Goal: Task Accomplishment & Management: Complete application form

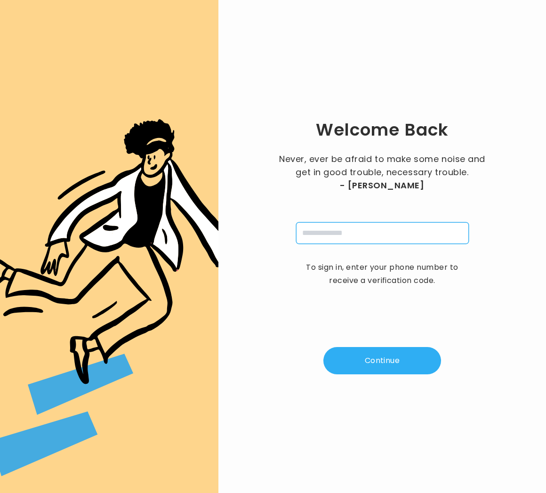
click at [321, 231] on input "tel" at bounding box center [382, 233] width 173 height 22
type input "**********"
click at [360, 358] on button "Continue" at bounding box center [382, 360] width 118 height 27
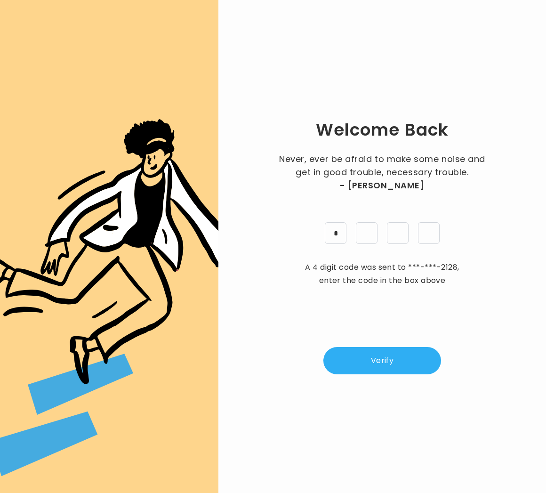
type input "*"
click at [364, 351] on button "Verify" at bounding box center [382, 360] width 118 height 27
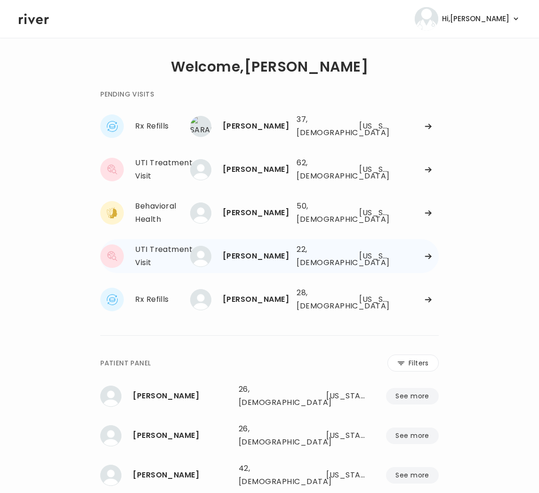
click at [391, 250] on div "DANIELLE FALZARRANO 22, Female See more 22, Female South Carolina" at bounding box center [317, 256] width 241 height 30
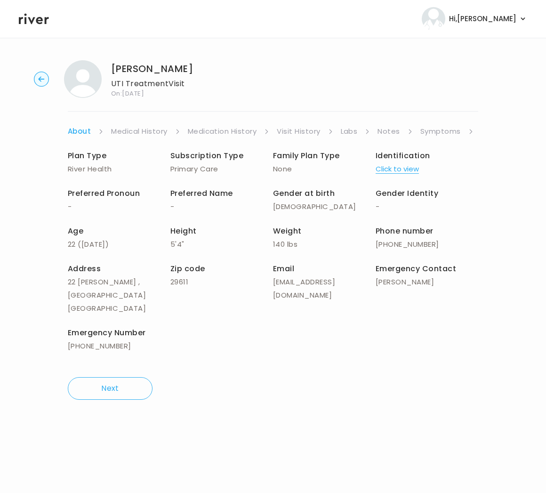
click at [440, 131] on link "Symptoms" at bounding box center [440, 131] width 40 height 13
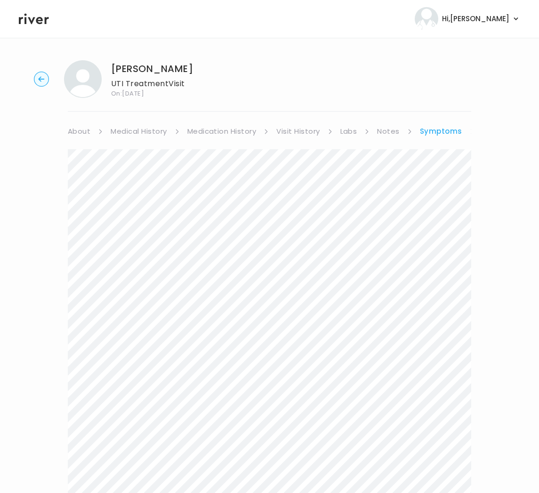
click at [437, 130] on link "Symptoms" at bounding box center [441, 131] width 42 height 13
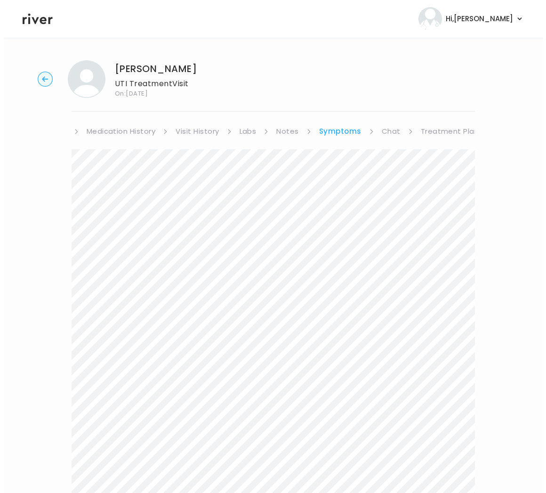
scroll to position [0, 104]
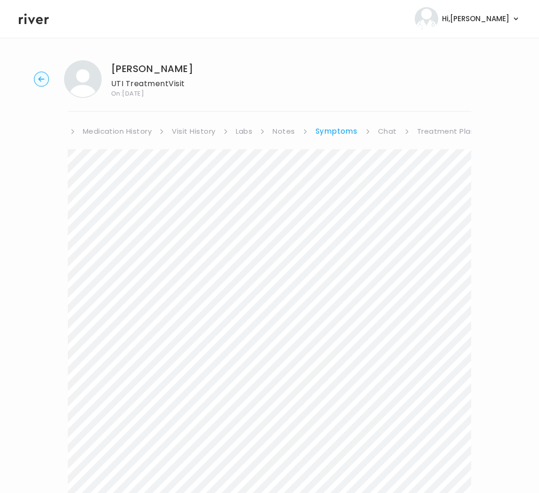
click at [442, 129] on link "Treatment Plan" at bounding box center [446, 131] width 58 height 13
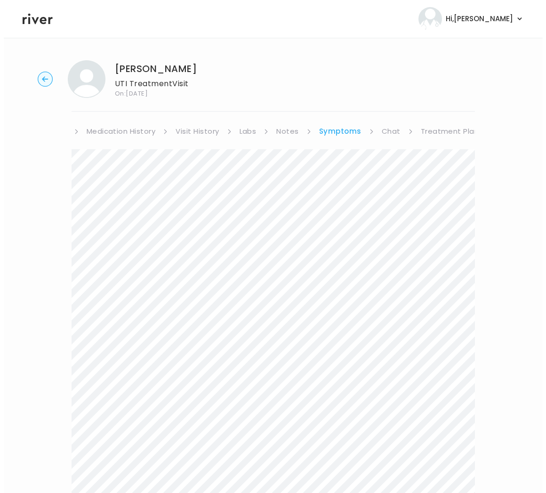
scroll to position [0, 98]
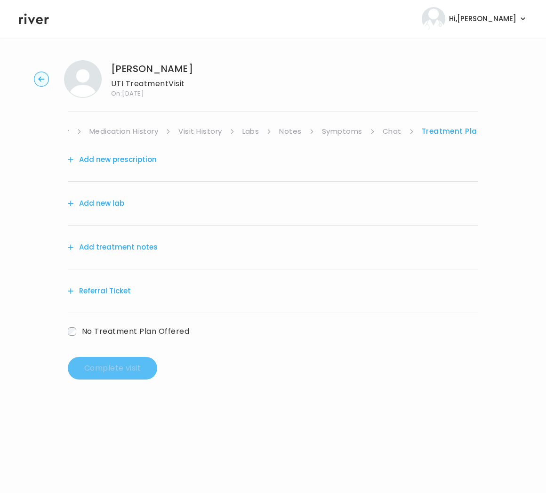
click at [149, 248] on button "Add treatment notes" at bounding box center [113, 246] width 90 height 13
click at [134, 246] on button "Add treatment notes" at bounding box center [113, 246] width 90 height 13
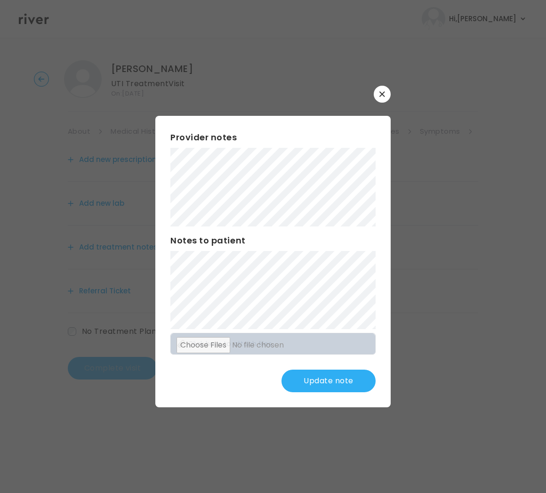
click at [324, 383] on button "Update note" at bounding box center [328, 380] width 94 height 23
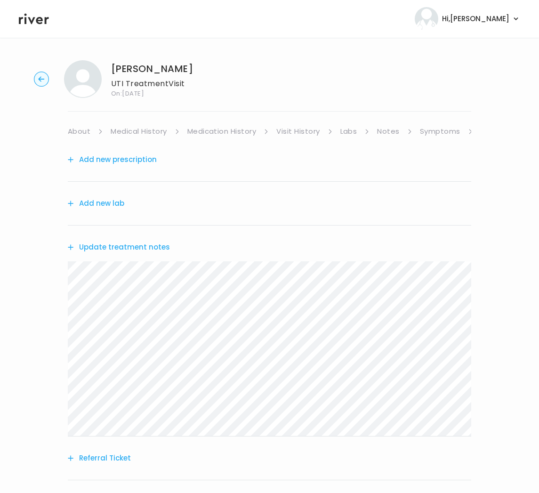
click at [125, 160] on button "Add new prescription" at bounding box center [112, 159] width 89 height 13
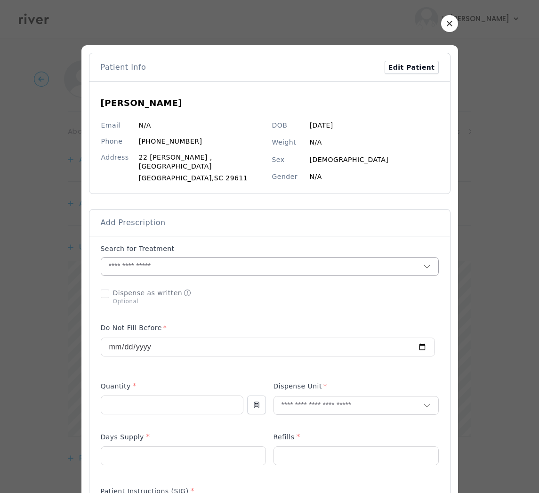
click at [155, 264] on input "text" at bounding box center [262, 266] width 322 height 18
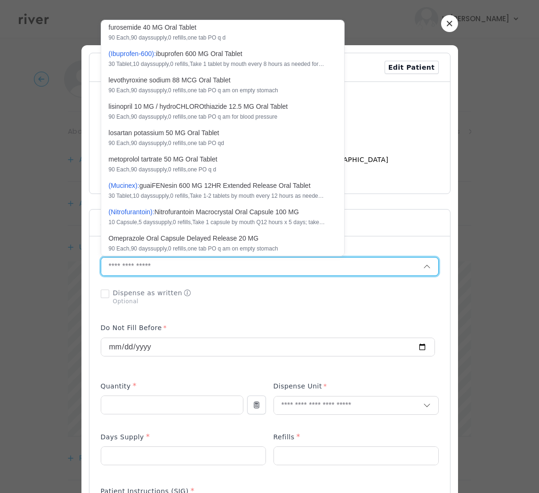
scroll to position [472, 0]
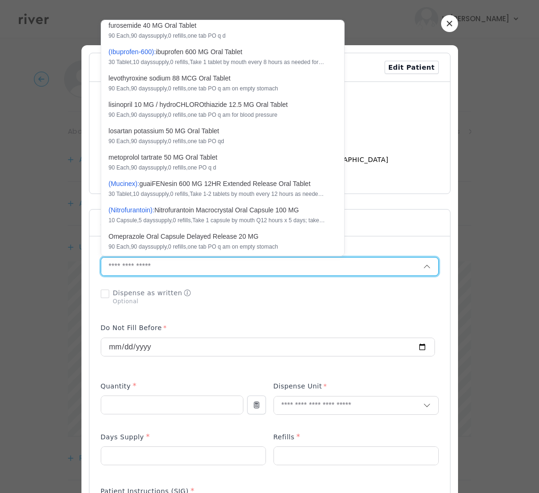
click at [208, 224] on div "( N i t r o f u r a n t o i n ): N i t r o f u r a n t o i n M a c r o c r y s …" at bounding box center [217, 214] width 216 height 19
type input "**********"
type input "**"
type input "*"
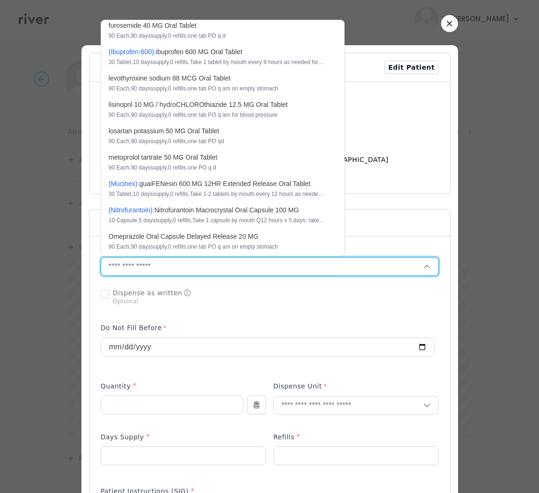
type textarea "**********"
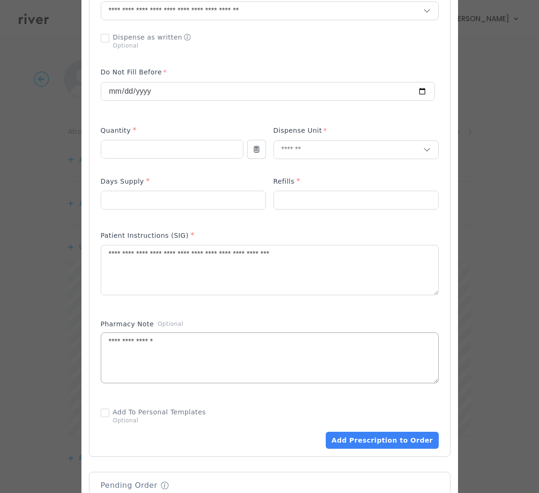
scroll to position [258, 0]
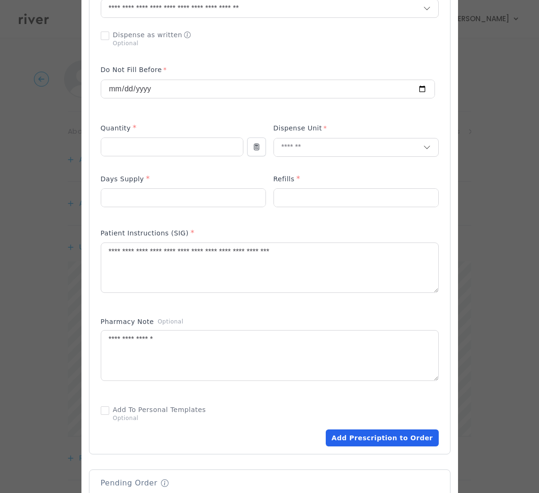
click at [352, 440] on button "Add Prescription to Order" at bounding box center [382, 437] width 112 height 17
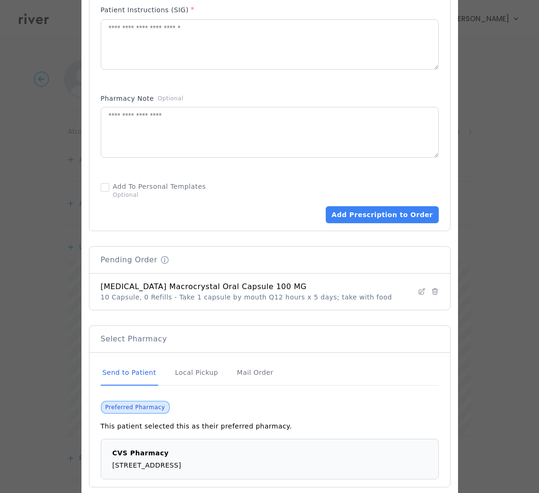
scroll to position [526, 0]
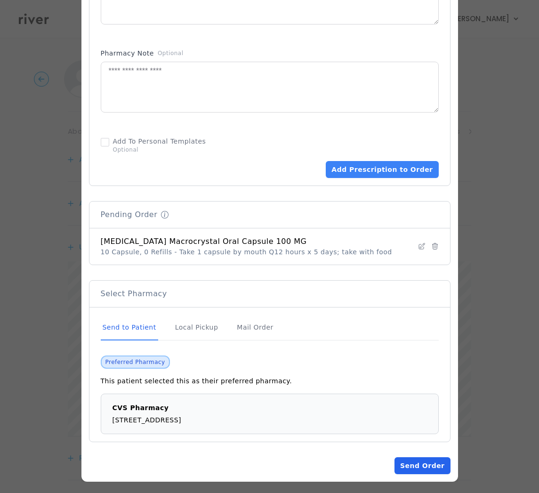
click at [403, 464] on button "Send Order" at bounding box center [422, 465] width 56 height 17
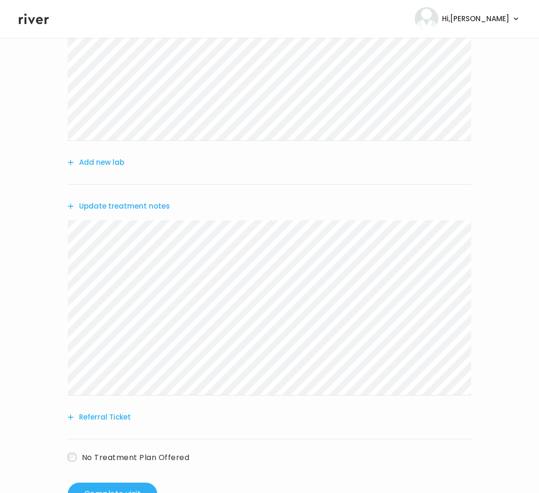
scroll to position [185, 0]
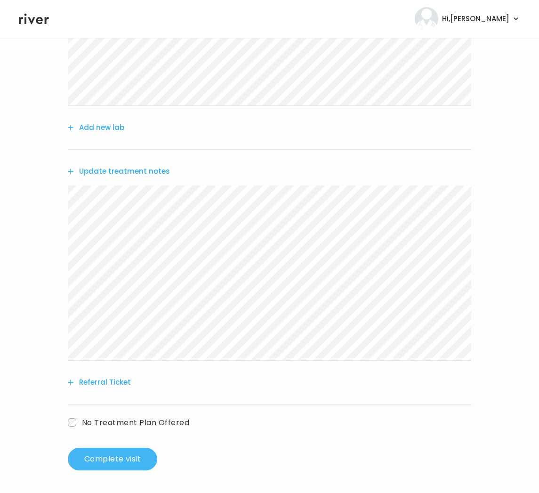
click at [141, 468] on button "Complete visit" at bounding box center [112, 459] width 89 height 23
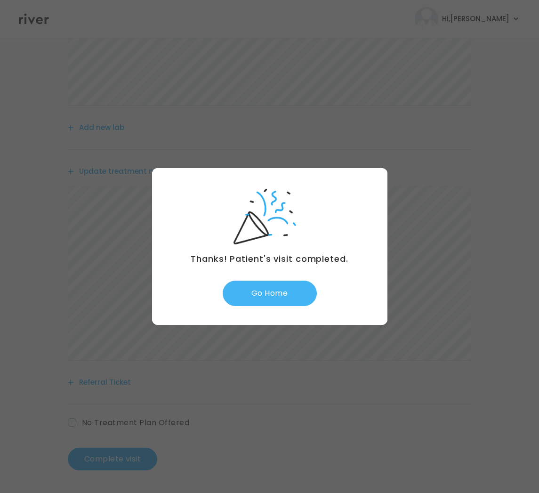
click at [273, 292] on button "Go Home" at bounding box center [270, 292] width 94 height 25
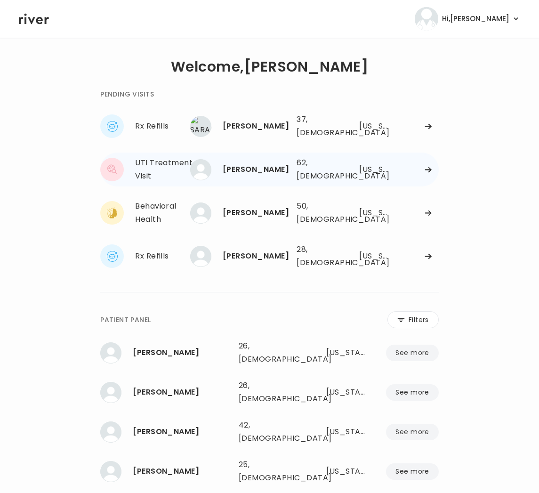
click at [416, 166] on div at bounding box center [417, 169] width 42 height 7
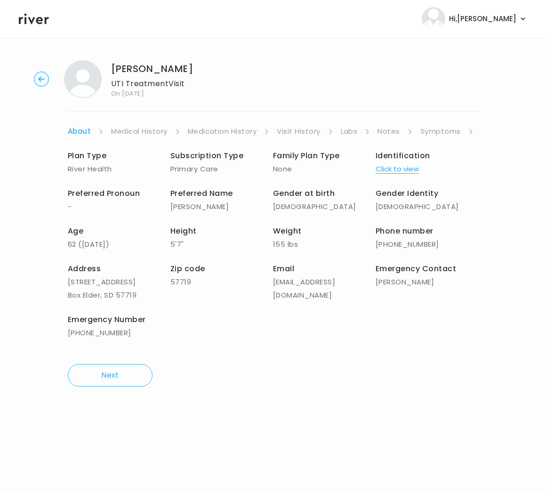
click at [437, 131] on link "Symptoms" at bounding box center [440, 131] width 40 height 13
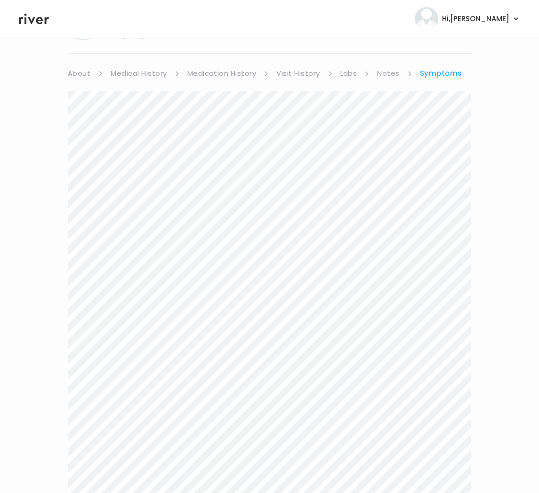
scroll to position [497, 0]
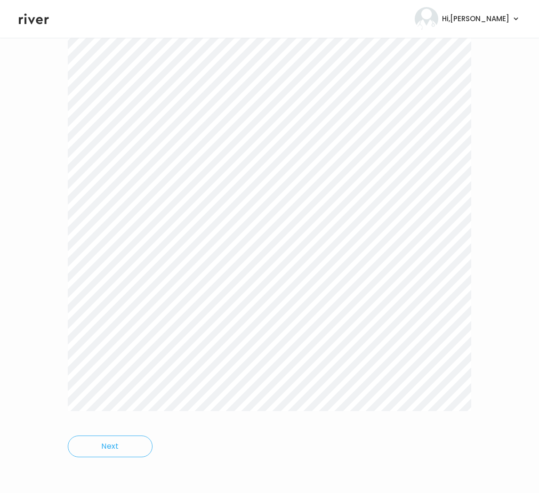
click at [405, 484] on main "Karen Cooper UTI Treatment Visit On: 15 Aug 2025 About Medical History Medicati…" at bounding box center [269, 17] width 539 height 952
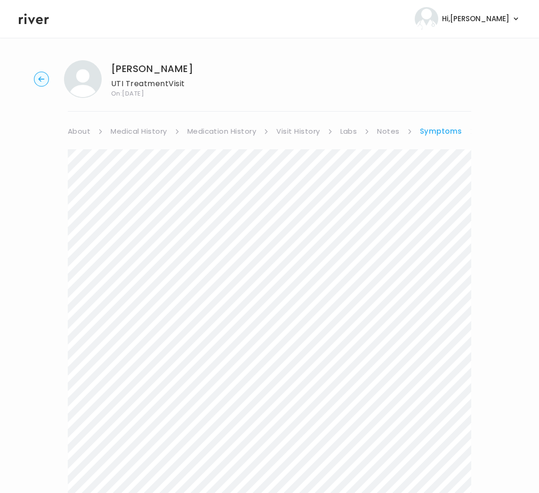
click at [448, 129] on link "Symptoms" at bounding box center [441, 131] width 42 height 13
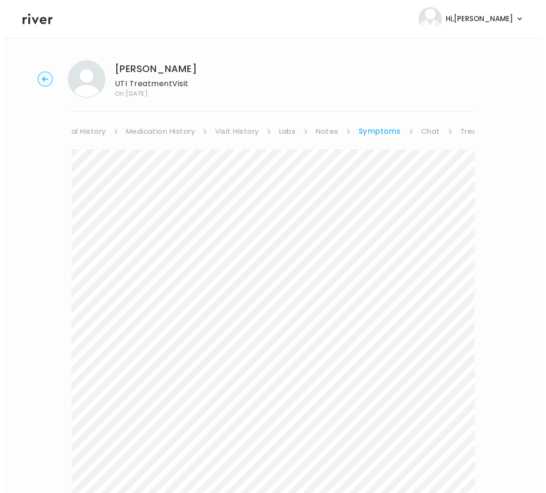
scroll to position [0, 104]
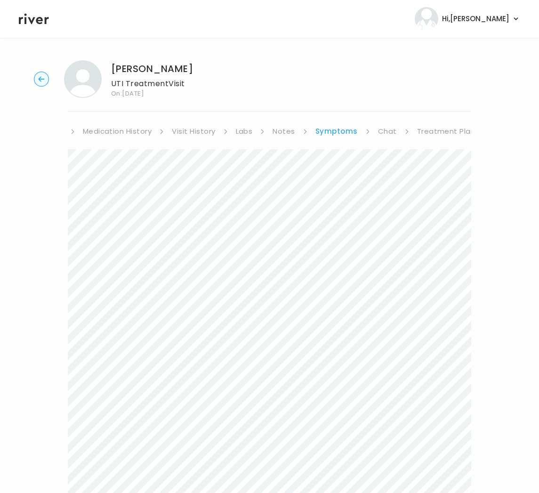
click at [430, 132] on link "Treatment Plan" at bounding box center [446, 131] width 58 height 13
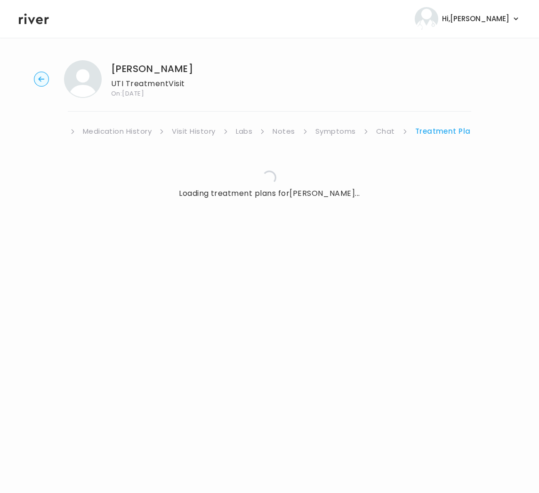
scroll to position [0, 98]
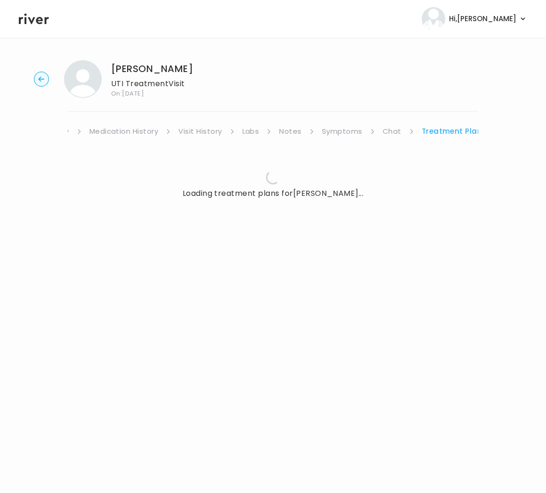
click at [430, 132] on link "Treatment Plan" at bounding box center [452, 131] width 61 height 13
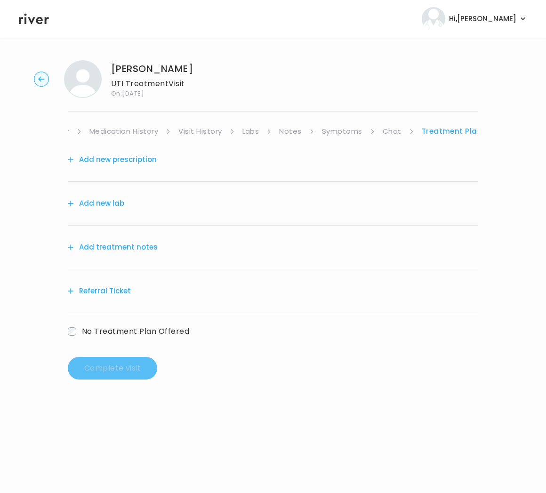
click at [112, 247] on button "Add treatment notes" at bounding box center [113, 246] width 90 height 13
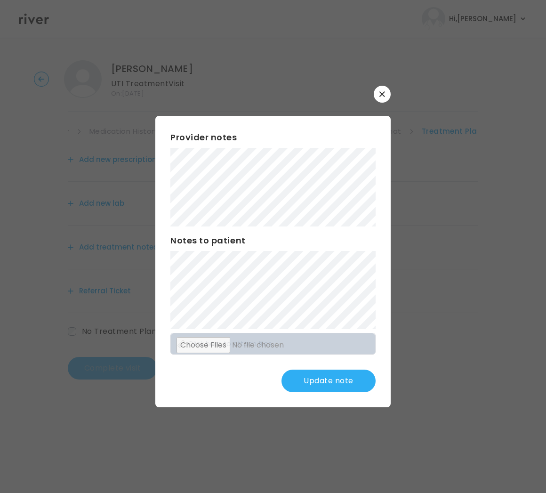
click at [304, 380] on button "Update note" at bounding box center [328, 380] width 94 height 23
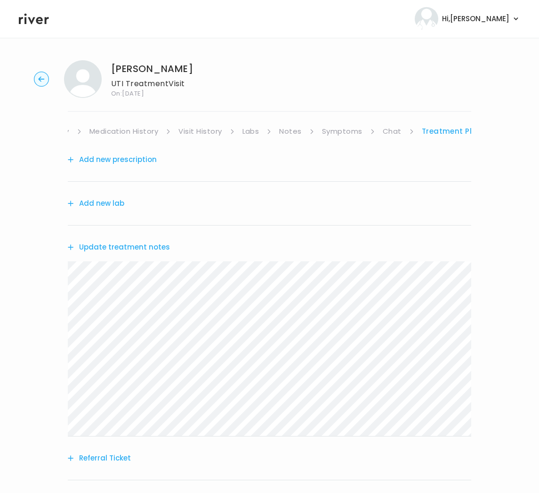
click at [120, 159] on button "Add new prescription" at bounding box center [112, 159] width 89 height 13
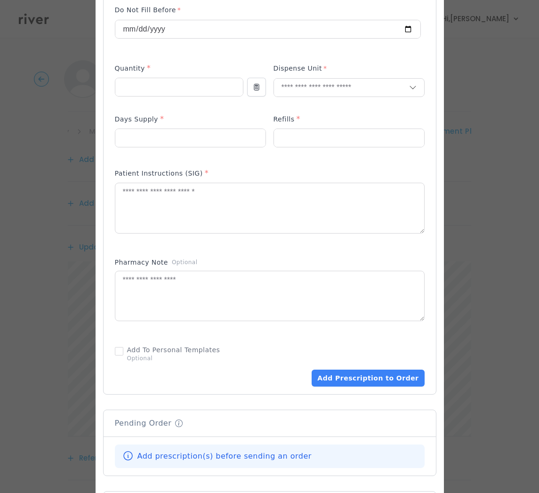
scroll to position [72, 0]
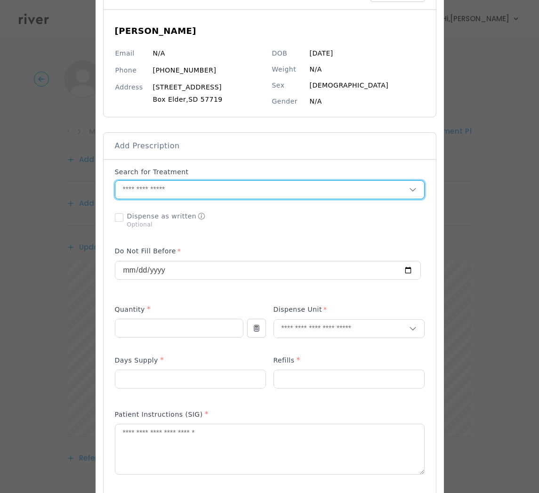
click at [146, 192] on input "text" at bounding box center [262, 190] width 294 height 18
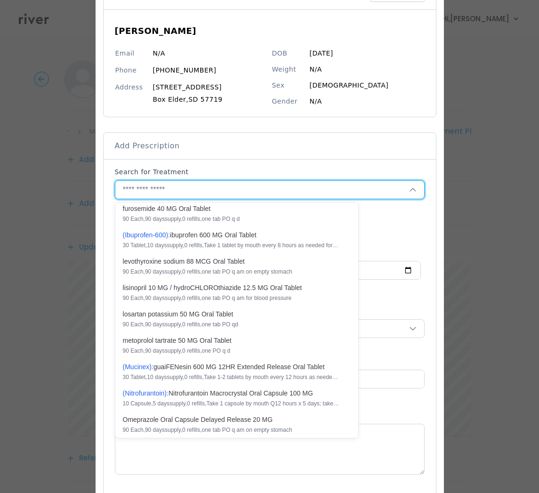
scroll to position [475, 0]
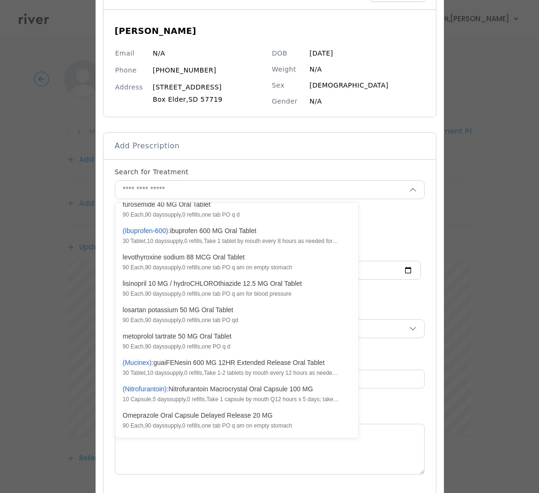
click at [168, 392] on span "( N i t r o f u r a n t o i n ):" at bounding box center [146, 389] width 46 height 8
type input "**********"
type input "**"
type input "*"
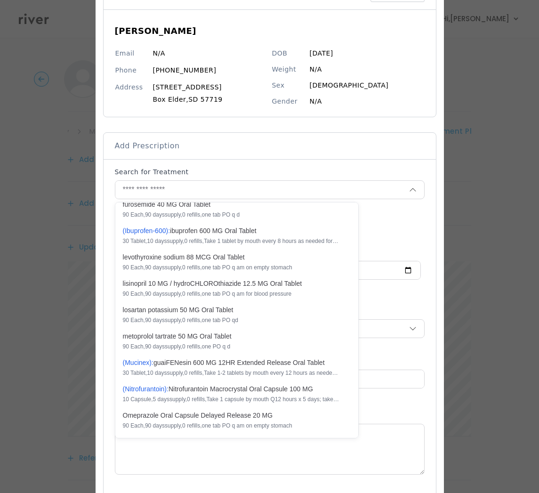
type textarea "**********"
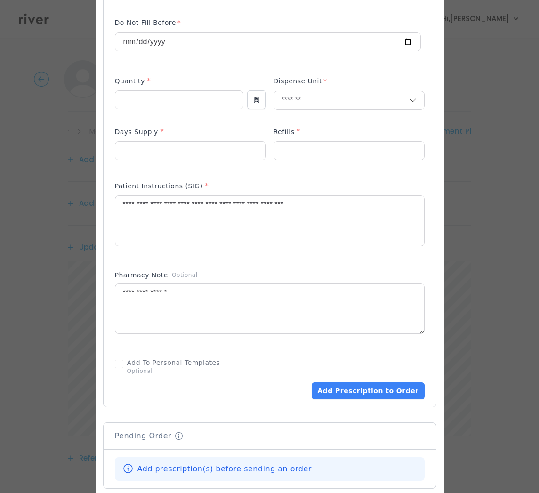
scroll to position [301, 0]
click at [361, 393] on button "Add Prescription to Order" at bounding box center [368, 390] width 112 height 17
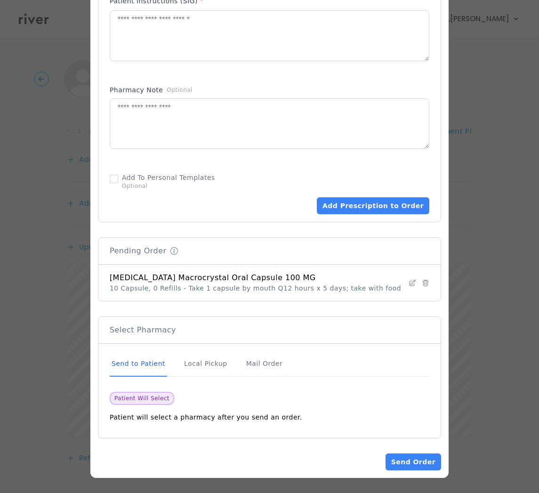
scroll to position [486, 0]
click at [420, 461] on button "Send Order" at bounding box center [413, 461] width 56 height 17
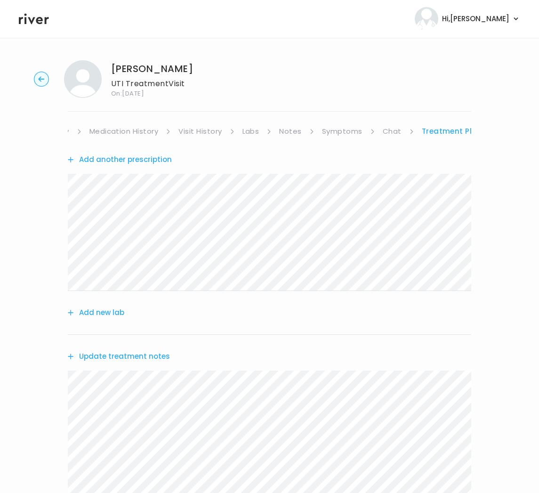
scroll to position [185, 0]
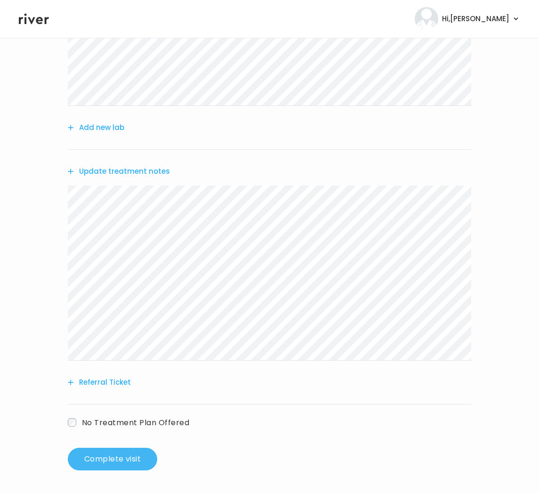
click at [128, 459] on button "Complete visit" at bounding box center [112, 459] width 89 height 23
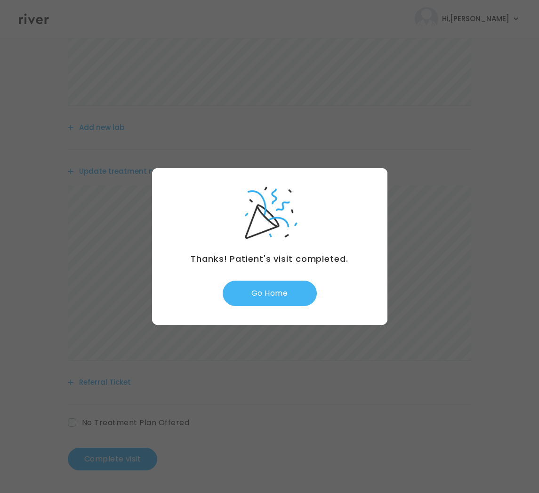
click at [264, 296] on button "Go Home" at bounding box center [270, 292] width 94 height 25
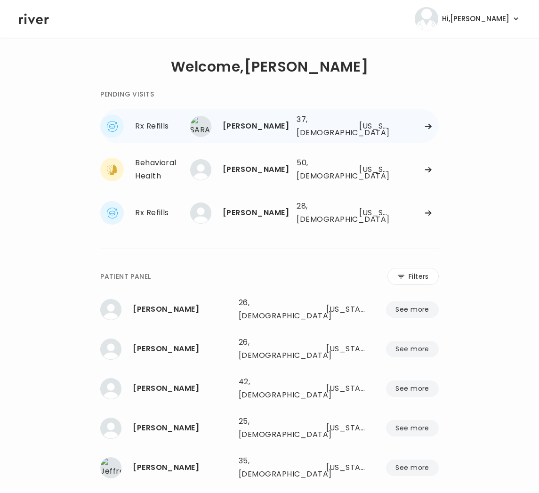
click at [291, 128] on div "[PERSON_NAME] 37, [DEMOGRAPHIC_DATA] See more 37, [DEMOGRAPHIC_DATA] [US_STATE]" at bounding box center [317, 126] width 241 height 30
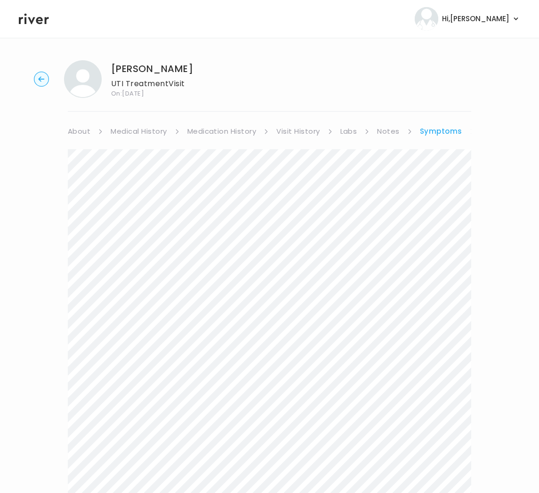
click at [464, 130] on li "Symptoms" at bounding box center [447, 131] width 55 height 13
click at [103, 130] on icon at bounding box center [100, 131] width 5 height 5
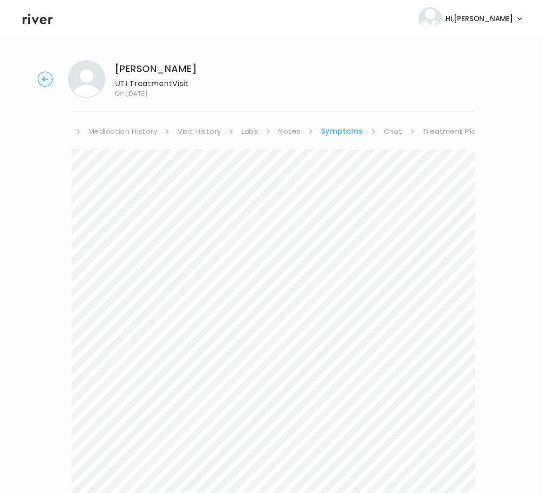
scroll to position [0, 104]
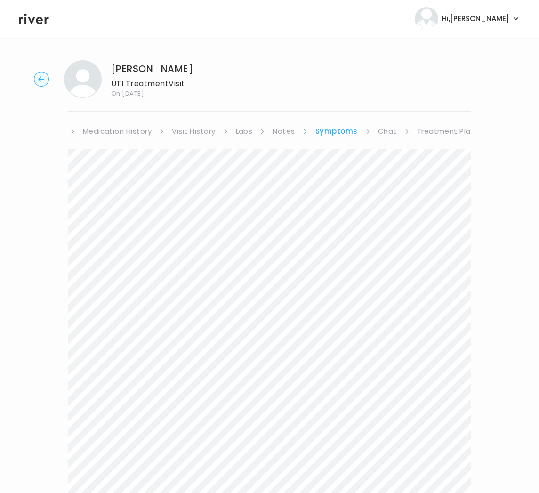
click at [425, 131] on link "Treatment Plan" at bounding box center [446, 131] width 58 height 13
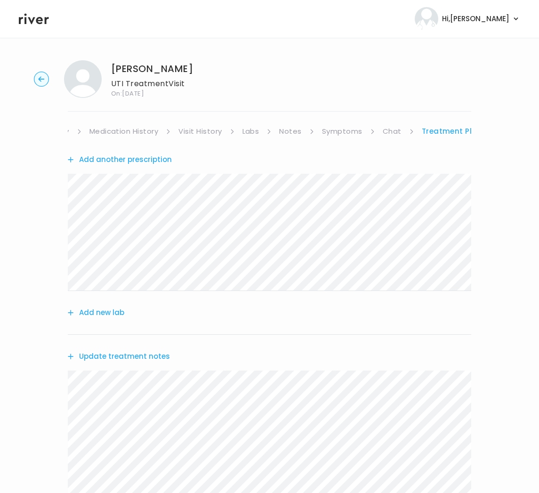
click at [107, 313] on button "Add new lab" at bounding box center [96, 312] width 56 height 13
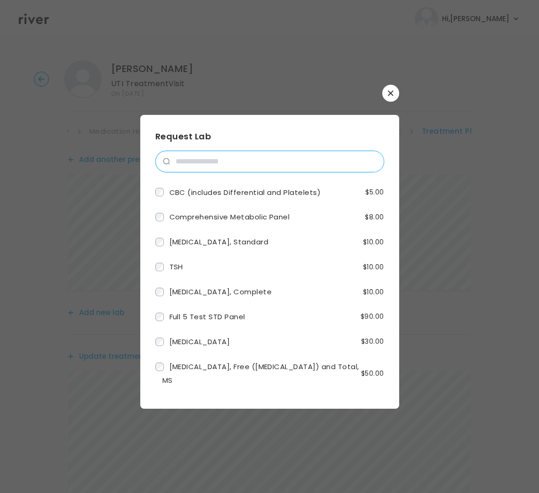
click at [229, 163] on input "search" at bounding box center [277, 161] width 214 height 21
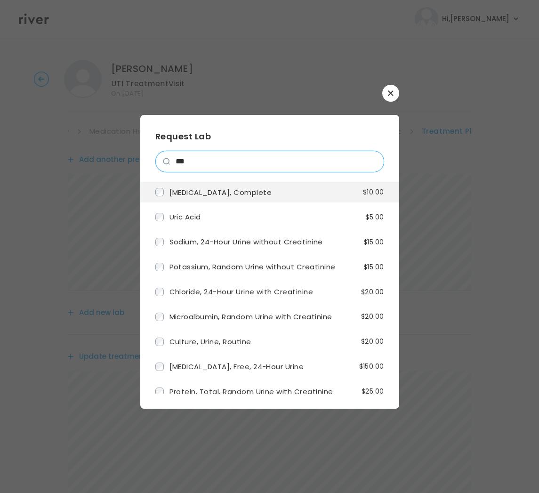
type input "***"
click at [175, 196] on span "[MEDICAL_DATA], Complete" at bounding box center [220, 192] width 103 height 10
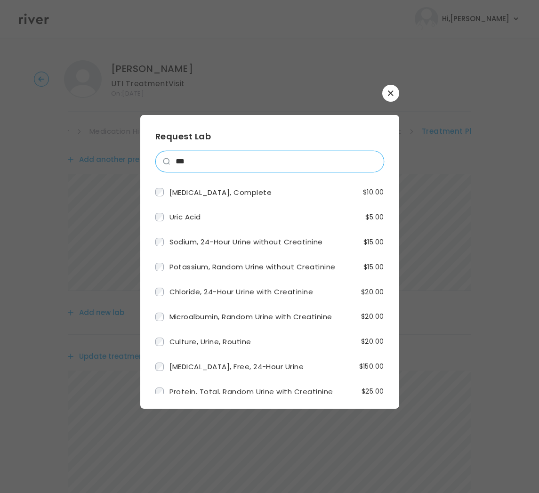
click at [198, 163] on input "***" at bounding box center [277, 161] width 214 height 21
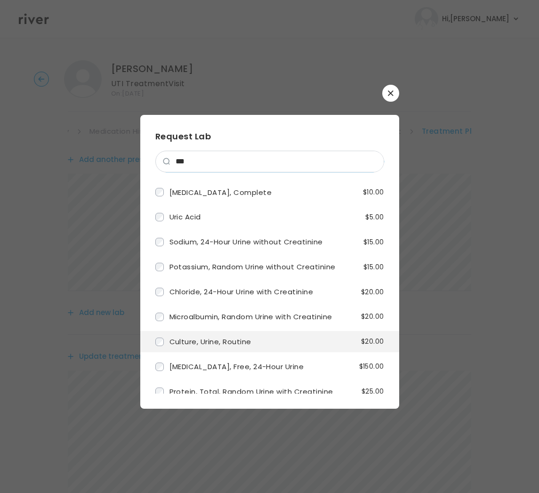
click at [229, 346] on label "Culture, Urine, Routine" at bounding box center [203, 342] width 96 height 14
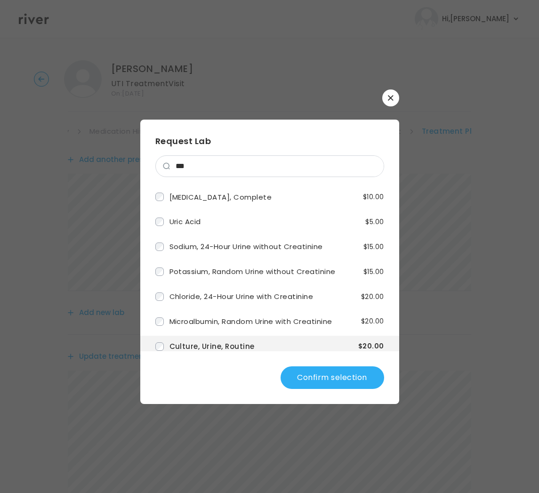
click at [312, 379] on button "Confirm selection" at bounding box center [332, 377] width 104 height 23
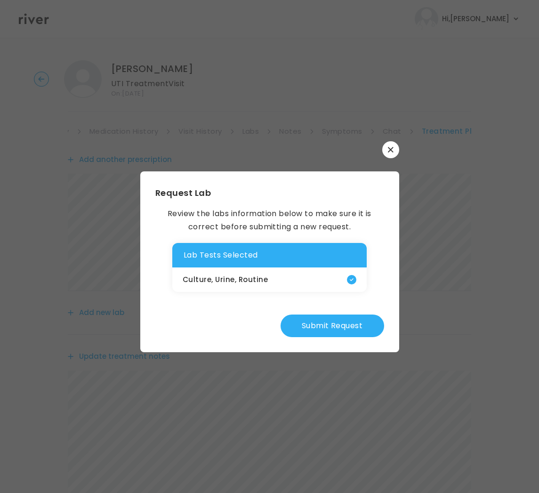
click at [335, 332] on button "Submit Request" at bounding box center [332, 325] width 104 height 23
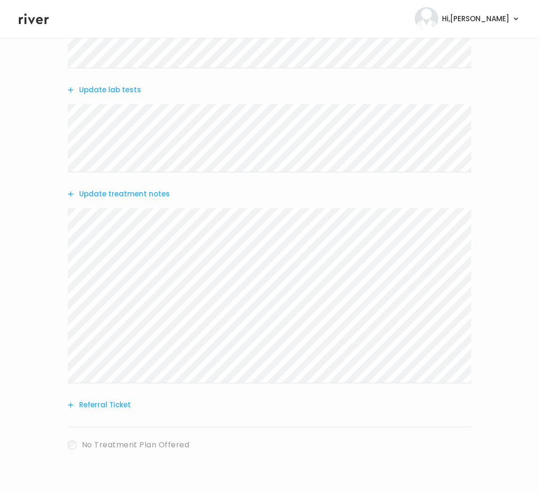
scroll to position [0, 0]
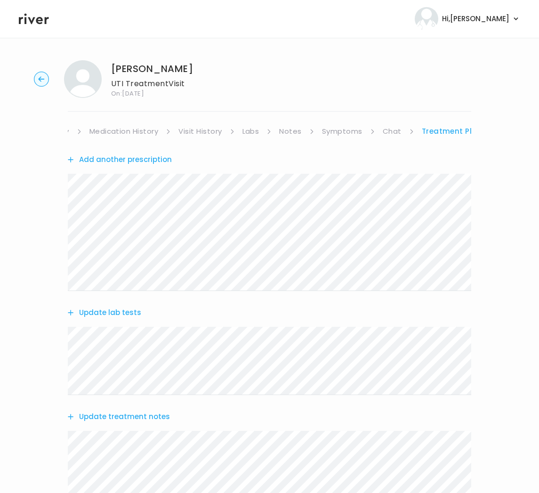
click at [166, 352] on div "Karen Cooper UTI Treatment Visit On: 15 Aug 2025 About Medical History Medicati…" at bounding box center [269, 377] width 539 height 648
click at [41, 80] on circle "button" at bounding box center [41, 79] width 15 height 15
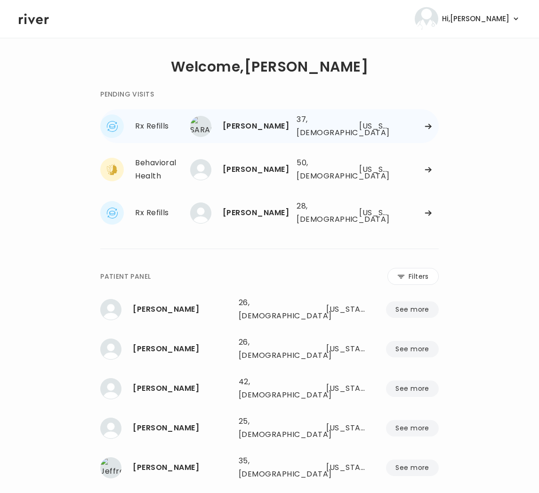
click at [282, 126] on div "SARAHANNE BARNES" at bounding box center [256, 126] width 66 height 13
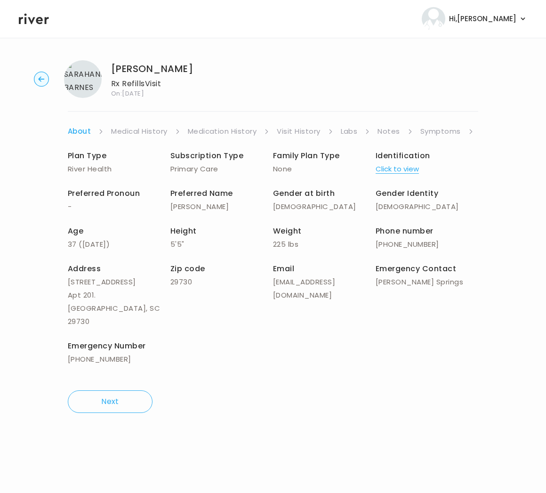
click at [440, 134] on link "Symptoms" at bounding box center [440, 131] width 40 height 13
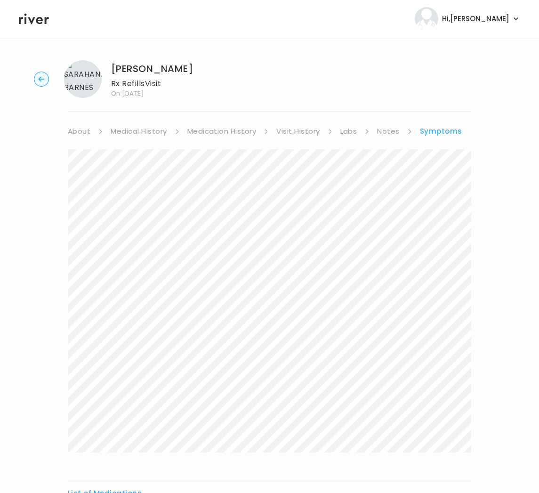
scroll to position [118, 0]
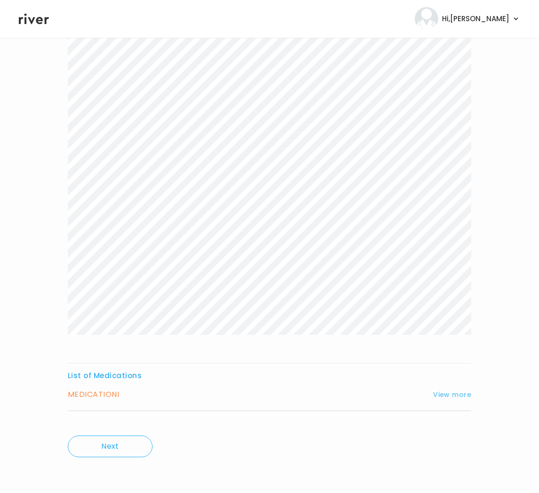
click at [447, 392] on button "View more" at bounding box center [452, 394] width 38 height 11
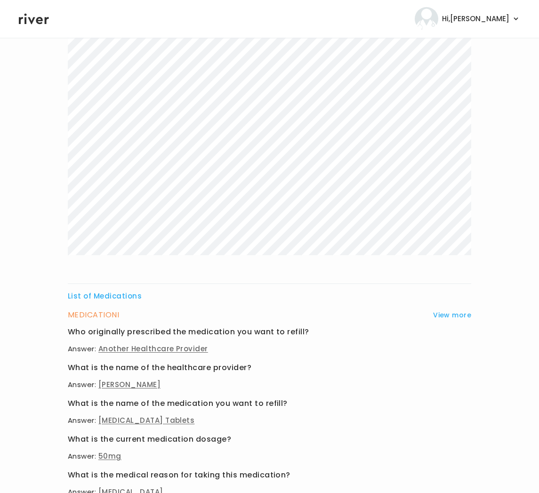
scroll to position [0, 0]
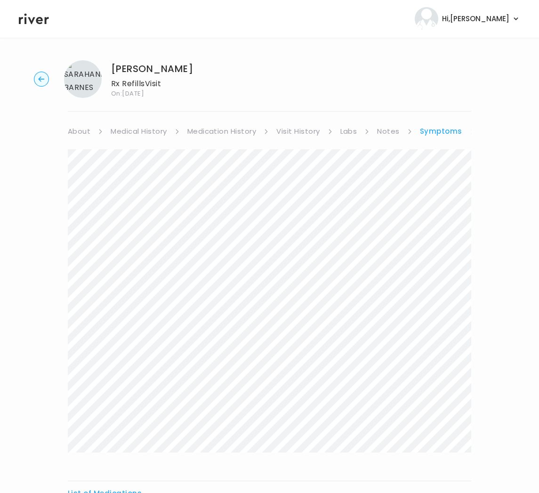
click at [235, 133] on link "Medication History" at bounding box center [221, 131] width 69 height 13
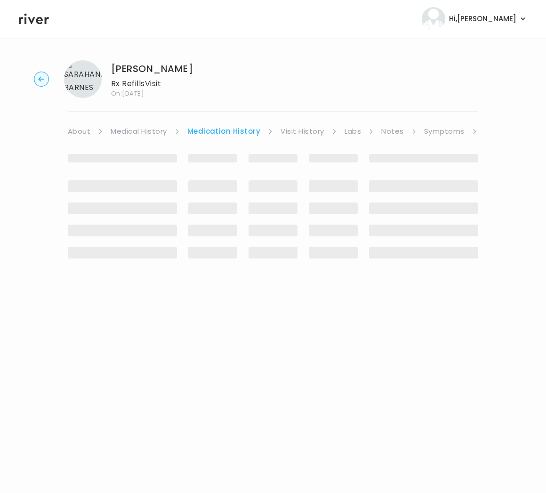
click at [145, 131] on link "Medical History" at bounding box center [139, 131] width 56 height 13
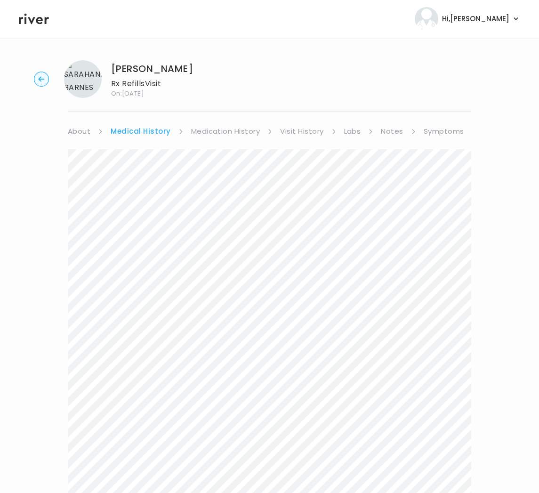
click at [228, 128] on link "Medication History" at bounding box center [225, 131] width 69 height 13
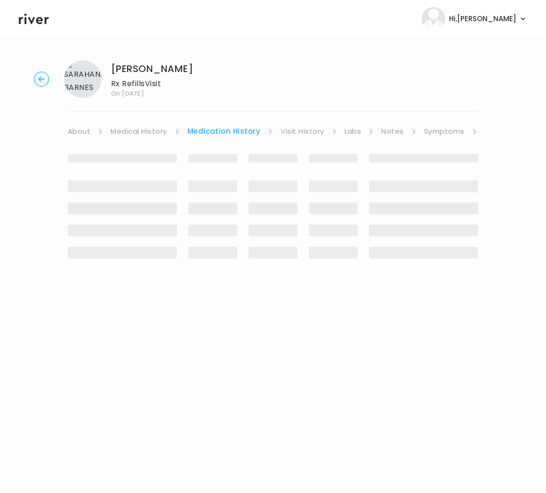
click at [302, 133] on link "Visit History" at bounding box center [301, 131] width 43 height 13
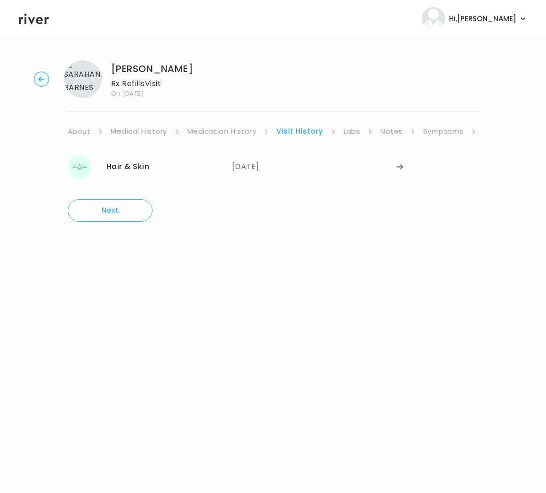
click at [452, 128] on link "Symptoms" at bounding box center [443, 131] width 40 height 13
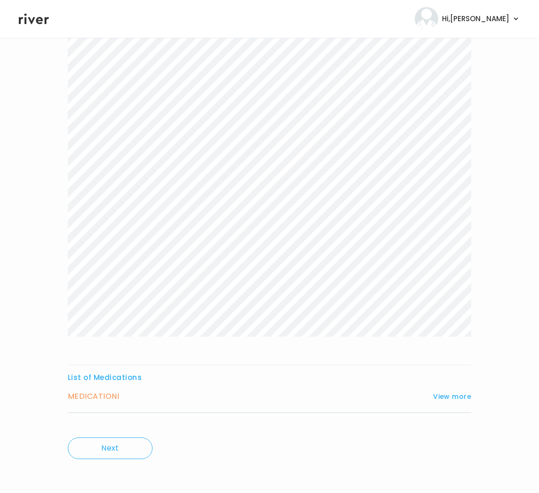
scroll to position [117, 0]
drag, startPoint x: 448, startPoint y: 396, endPoint x: 444, endPoint y: 392, distance: 6.0
click at [448, 396] on button "View more" at bounding box center [452, 395] width 38 height 11
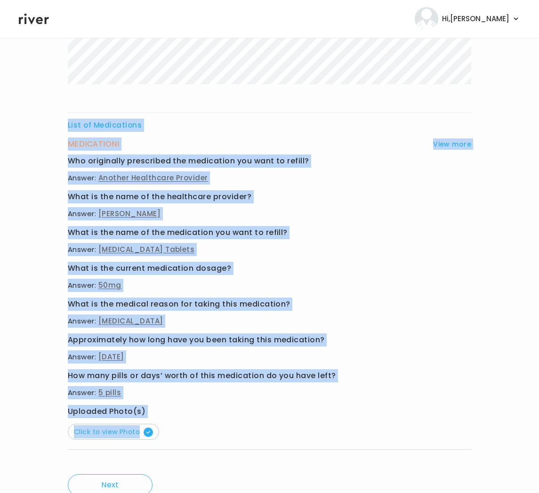
scroll to position [384, 0]
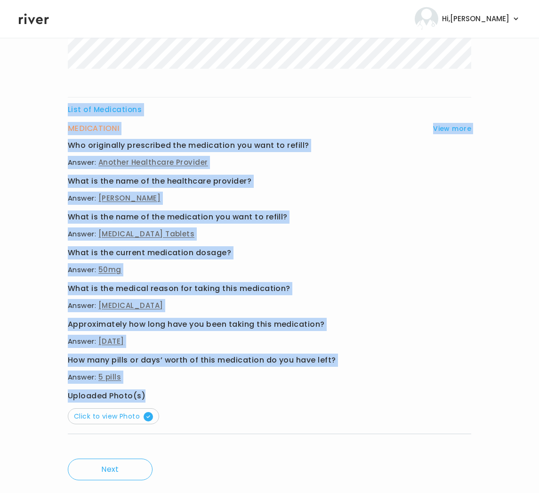
click at [194, 394] on div "List of Medications MEDICATION I View more Who originally prescribed the medica…" at bounding box center [269, 106] width 403 height 681
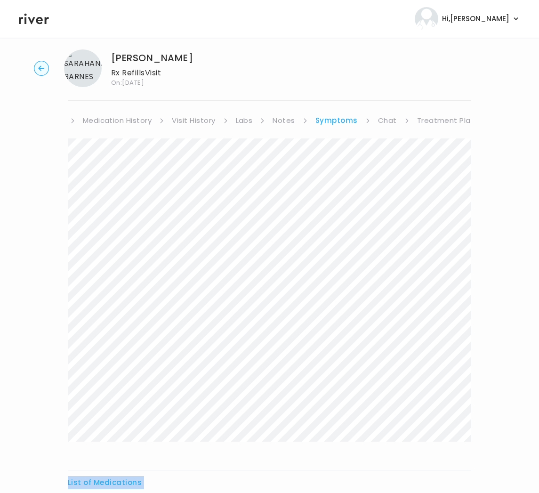
scroll to position [0, 104]
click at [447, 121] on link "Treatment Plan" at bounding box center [446, 120] width 58 height 13
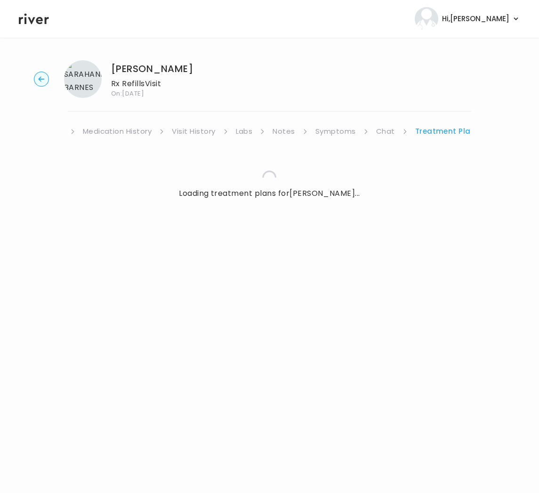
scroll to position [0, 98]
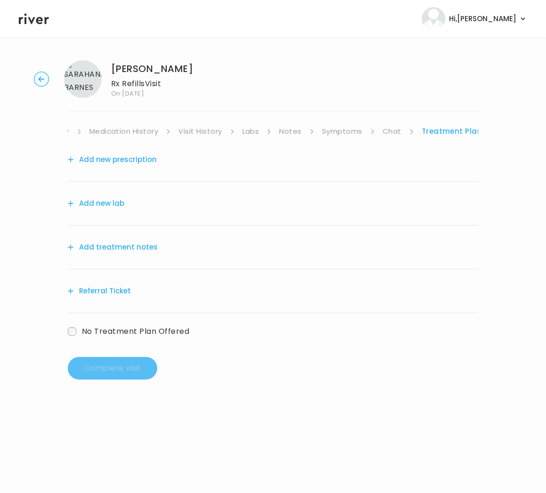
click at [114, 243] on button "Add treatment notes" at bounding box center [113, 246] width 90 height 13
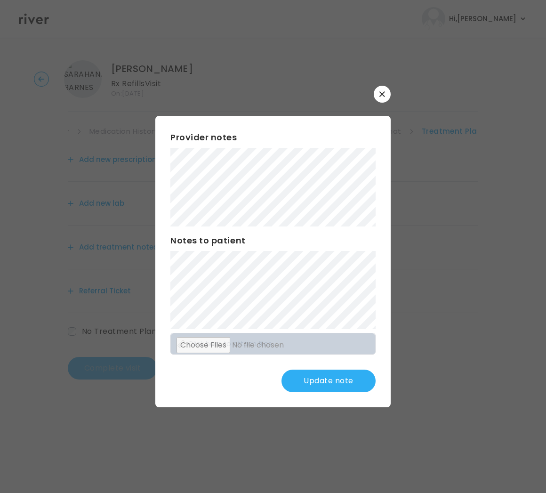
click at [340, 386] on button "Update note" at bounding box center [328, 380] width 94 height 23
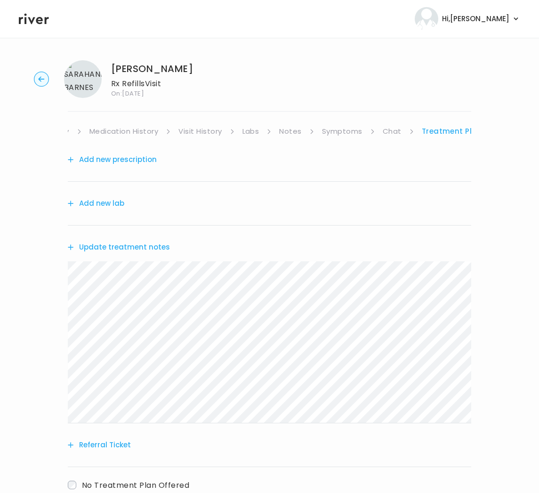
scroll to position [0, 0]
click at [141, 160] on button "Add new prescription" at bounding box center [112, 159] width 89 height 13
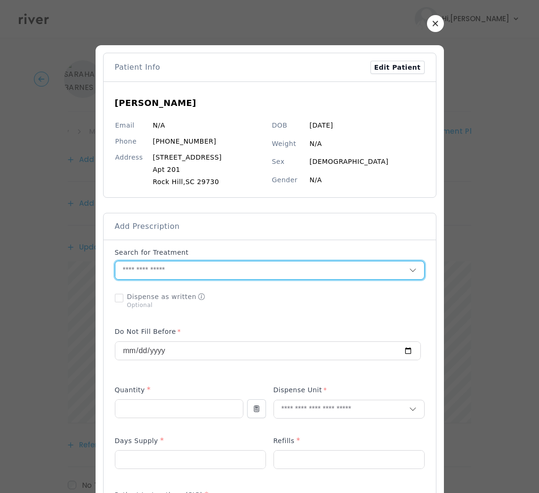
click at [162, 268] on input "text" at bounding box center [262, 270] width 294 height 18
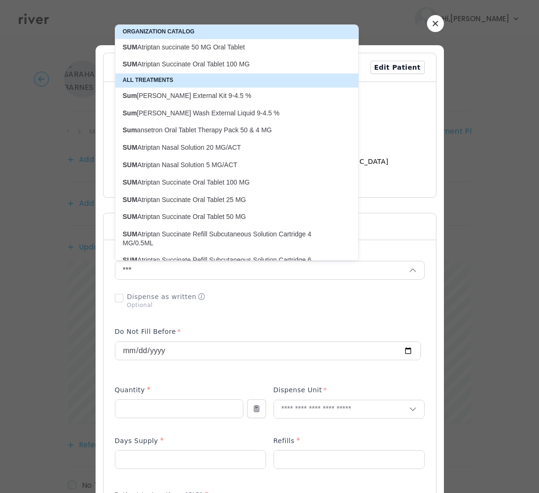
click at [164, 42] on p "SUM Atriptan succinate 50 MG Oral Tablet" at bounding box center [231, 47] width 228 height 13
type input "**********"
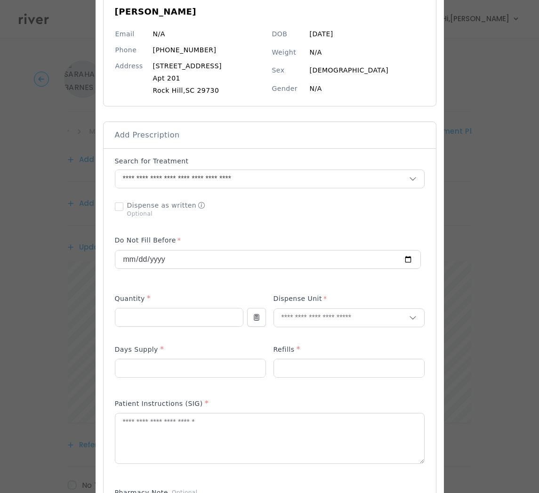
scroll to position [131, 0]
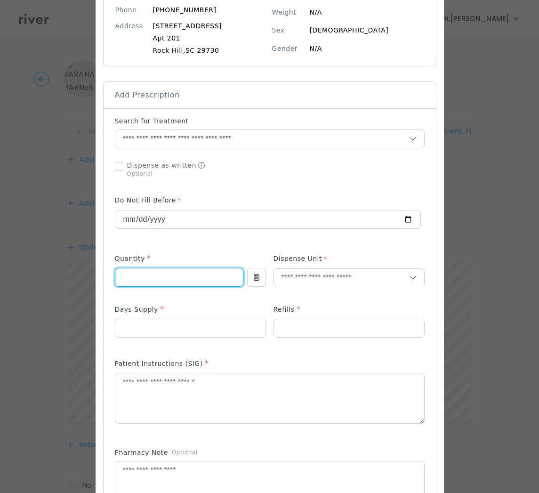
click at [136, 278] on input "number" at bounding box center [179, 277] width 128 height 18
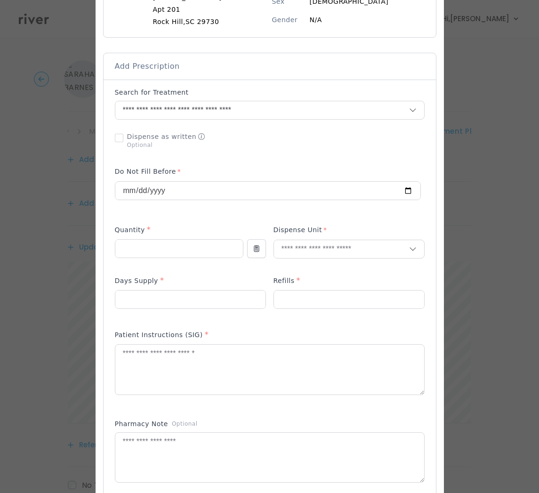
scroll to position [169, 0]
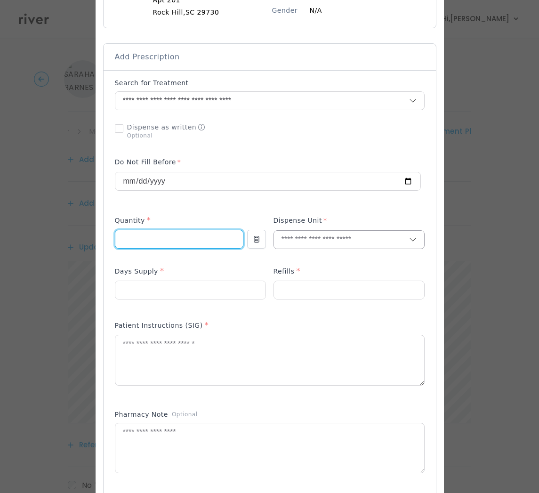
type input "**"
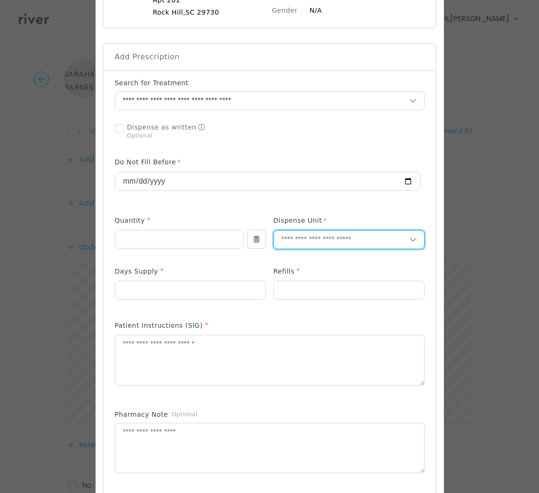
click at [311, 235] on input "text" at bounding box center [341, 240] width 135 height 18
type input "***"
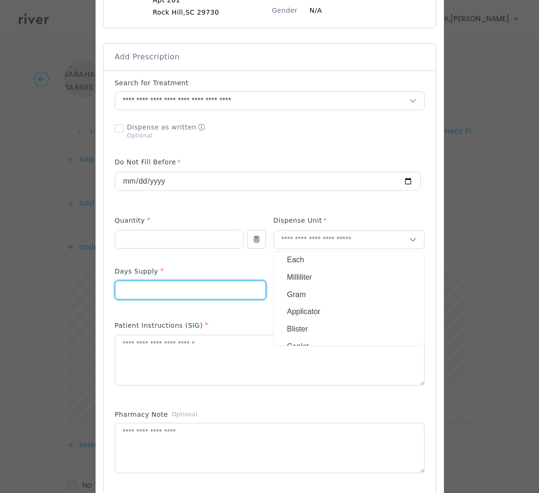
click at [171, 297] on input "number" at bounding box center [190, 290] width 150 height 18
type input "**"
click at [297, 295] on input "number" at bounding box center [349, 290] width 150 height 18
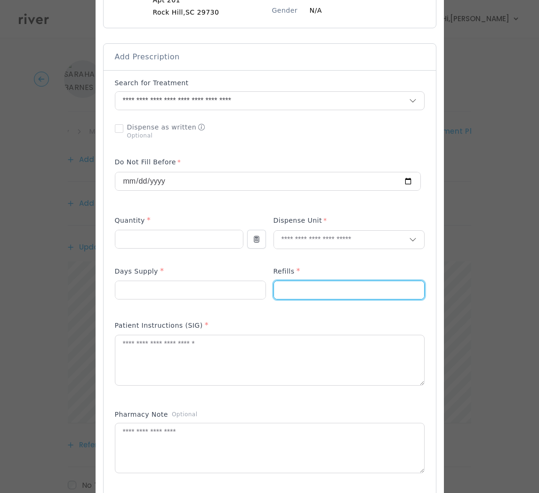
type input "*"
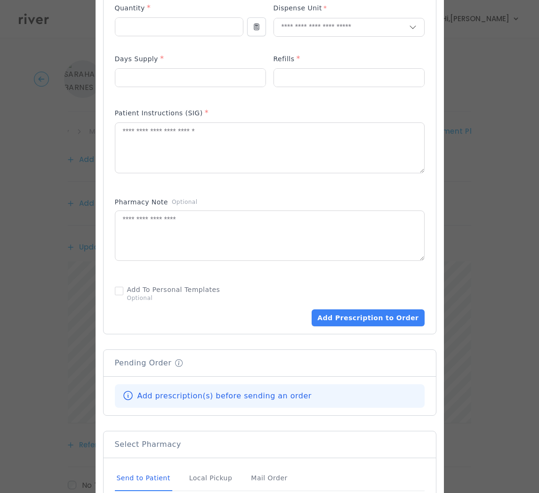
scroll to position [277, 0]
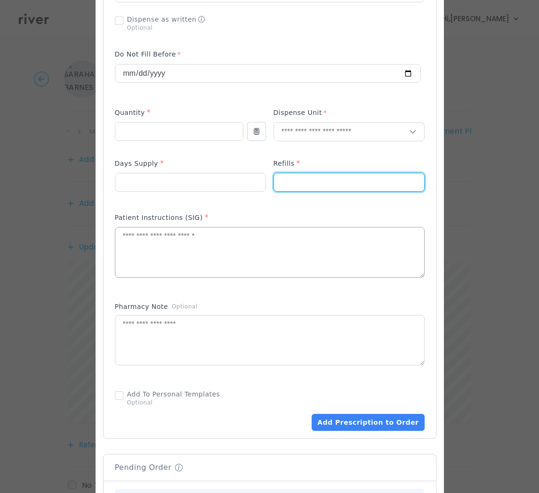
click at [154, 238] on textarea at bounding box center [269, 252] width 309 height 50
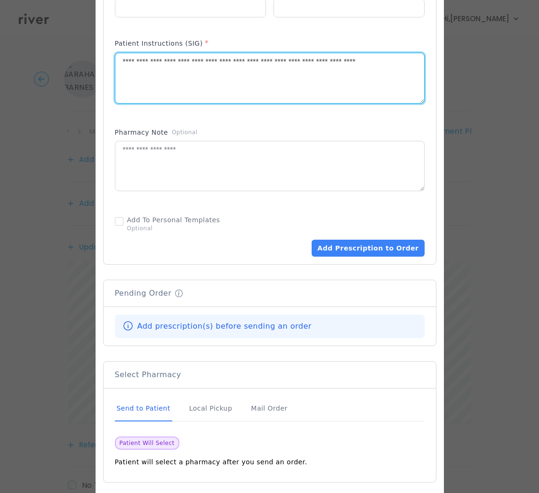
scroll to position [496, 0]
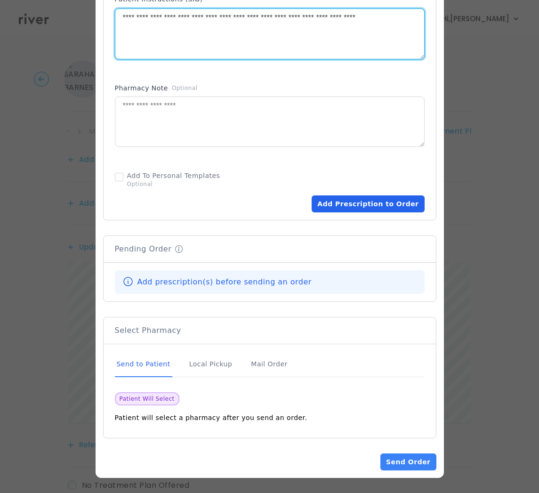
type textarea "**********"
click at [361, 201] on button "Add Prescription to Order" at bounding box center [368, 203] width 112 height 17
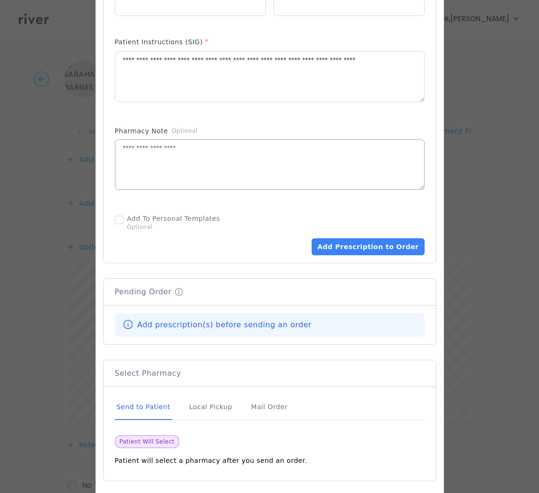
scroll to position [264, 0]
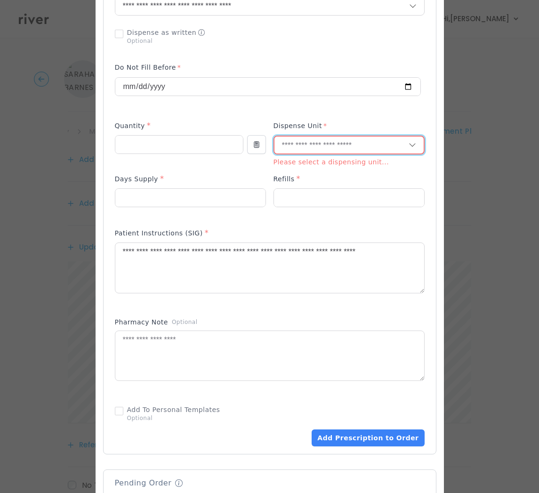
click at [334, 146] on input "text" at bounding box center [341, 145] width 134 height 18
type input "***"
click at [335, 162] on p "Tablet" at bounding box center [349, 167] width 124 height 14
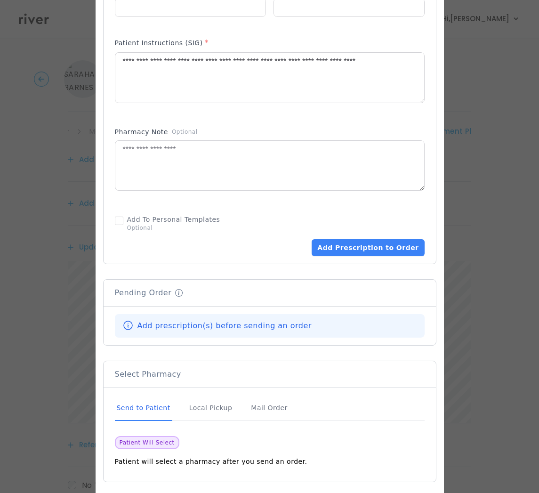
scroll to position [496, 0]
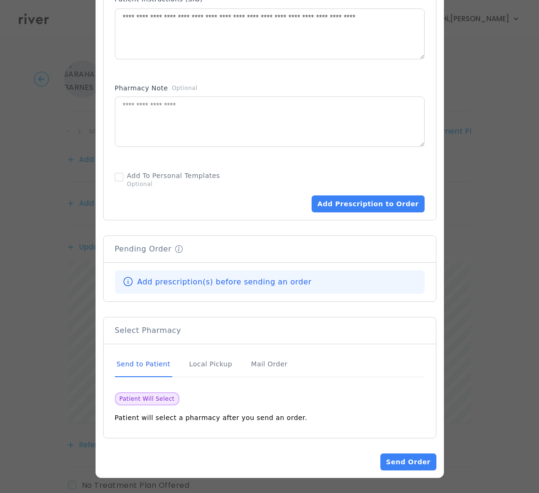
drag, startPoint x: 365, startPoint y: 208, endPoint x: 384, endPoint y: 254, distance: 49.4
click at [365, 209] on button "Add Prescription to Order" at bounding box center [368, 203] width 112 height 17
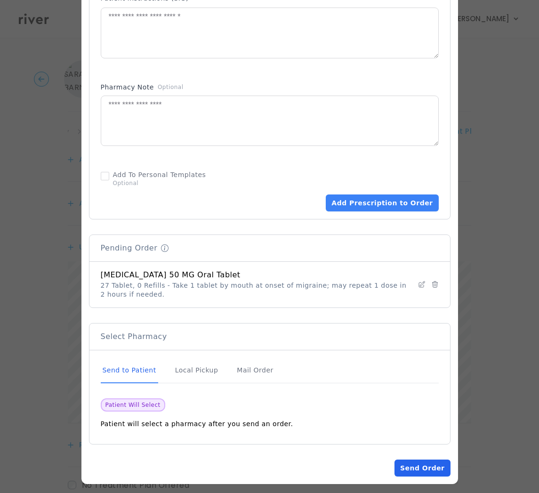
click at [412, 469] on button "Send Order" at bounding box center [422, 467] width 56 height 17
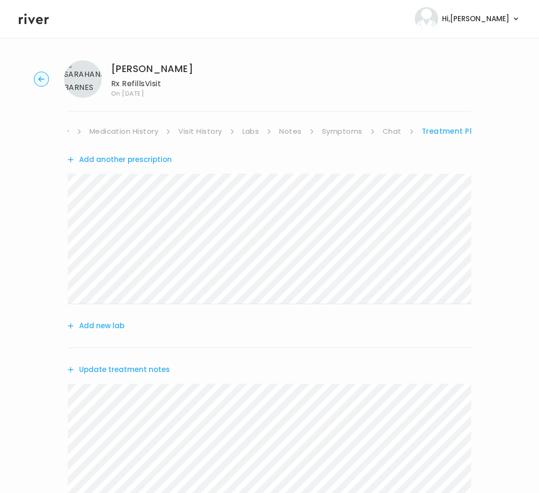
click at [146, 372] on button "Update treatment notes" at bounding box center [119, 369] width 102 height 13
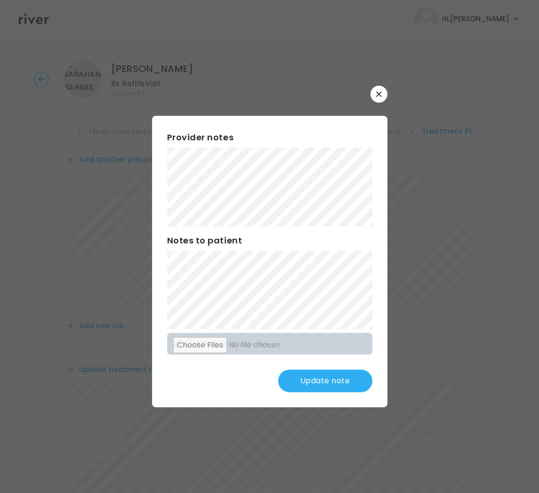
click at [315, 381] on button "Update note" at bounding box center [325, 380] width 94 height 23
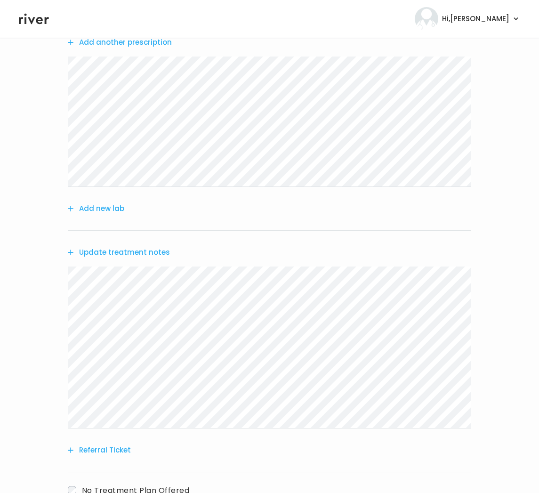
scroll to position [60, 0]
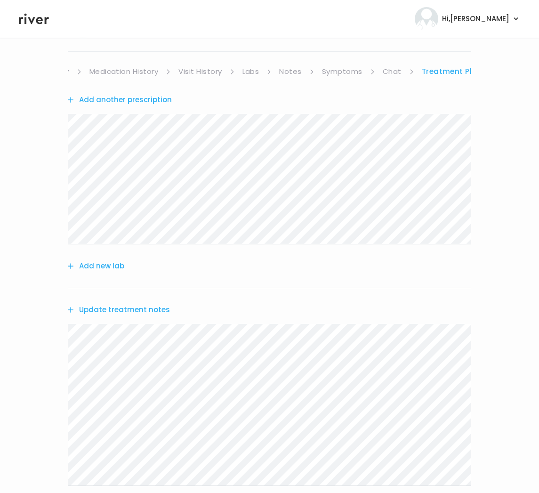
click at [126, 64] on div "SARAHANNE BARNES Rx Refills Visit On: 15 Aug 2025 About Medical History Medicat…" at bounding box center [269, 298] width 539 height 610
click at [96, 70] on link "Medication History" at bounding box center [123, 71] width 69 height 13
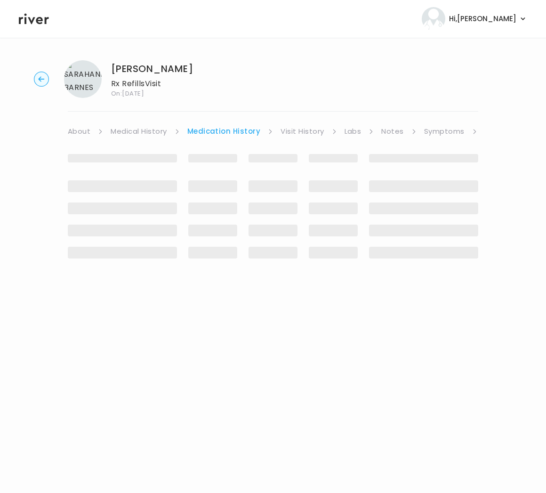
click at [81, 132] on link "About" at bounding box center [79, 131] width 23 height 13
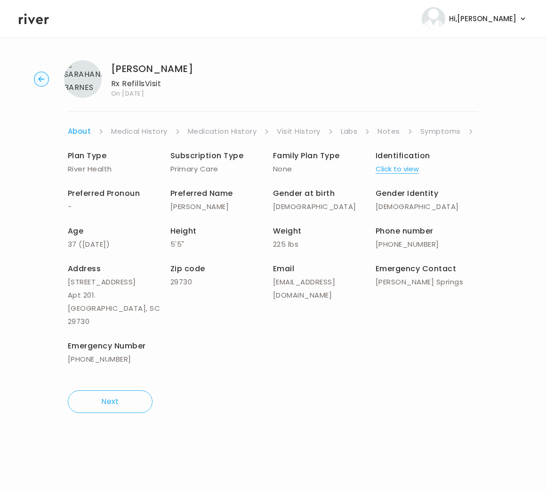
click at [436, 133] on link "Symptoms" at bounding box center [440, 131] width 40 height 13
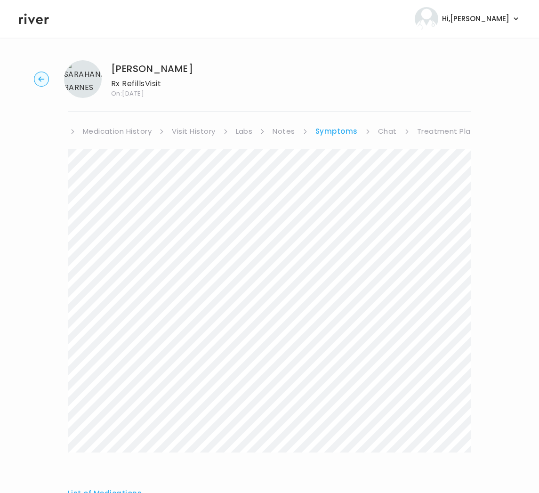
scroll to position [0, 104]
click at [453, 134] on link "Treatment Plan" at bounding box center [446, 131] width 58 height 13
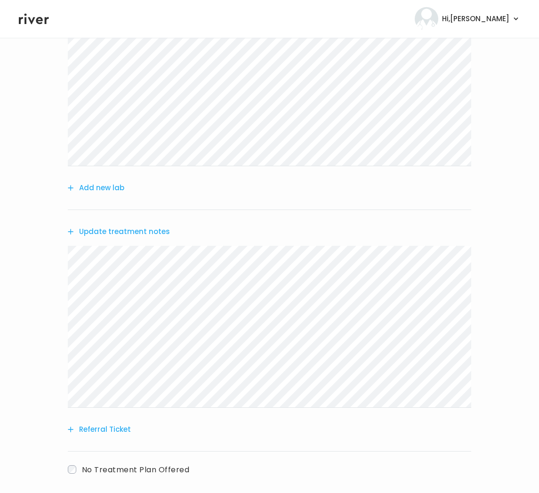
scroll to position [138, 0]
click at [121, 228] on button "Update treatment notes" at bounding box center [119, 230] width 102 height 13
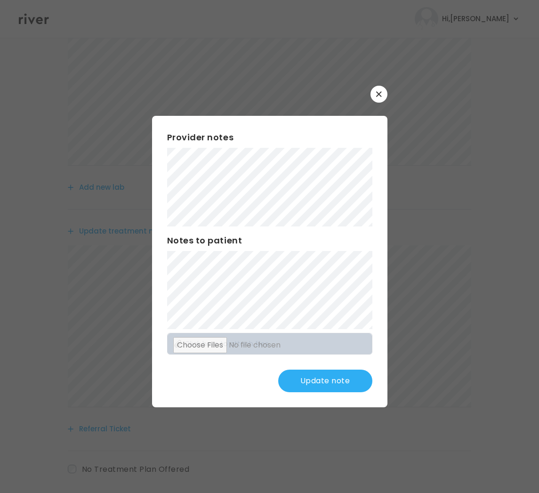
click at [330, 385] on button "Update note" at bounding box center [325, 380] width 94 height 23
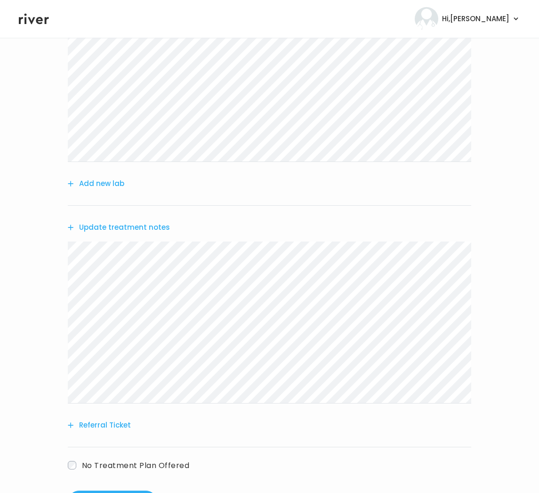
scroll to position [185, 0]
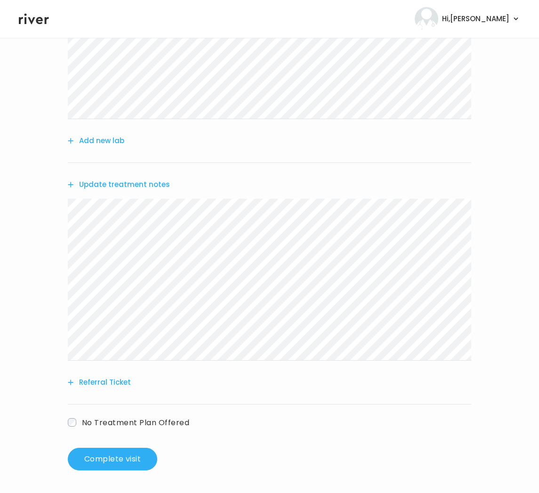
drag, startPoint x: 321, startPoint y: 410, endPoint x: 308, endPoint y: 411, distance: 12.8
click at [322, 410] on div "No Treatment Plan Offered" at bounding box center [269, 416] width 403 height 25
click at [128, 461] on button "Complete visit" at bounding box center [112, 459] width 89 height 23
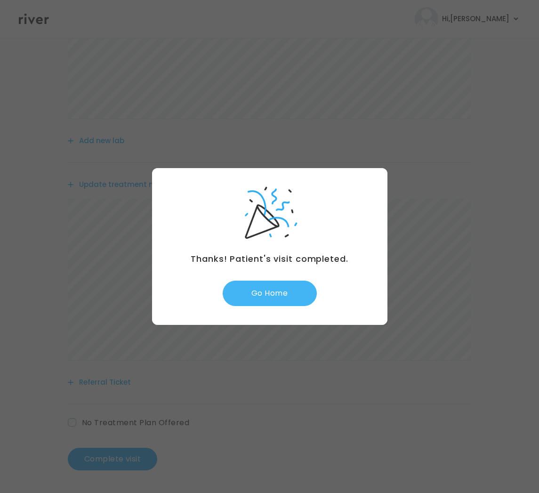
drag, startPoint x: 276, startPoint y: 293, endPoint x: 282, endPoint y: 295, distance: 6.4
click at [278, 293] on button "Go Home" at bounding box center [270, 292] width 94 height 25
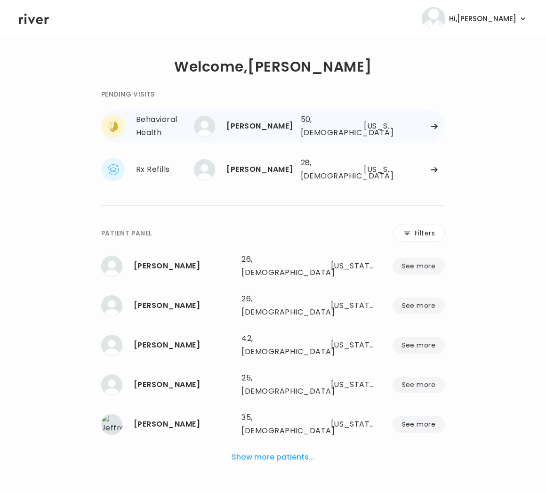
click at [429, 126] on div at bounding box center [423, 126] width 43 height 7
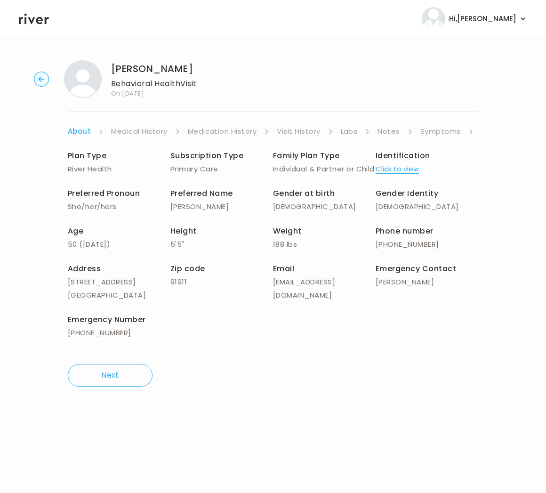
click at [445, 132] on link "Symptoms" at bounding box center [440, 131] width 40 height 13
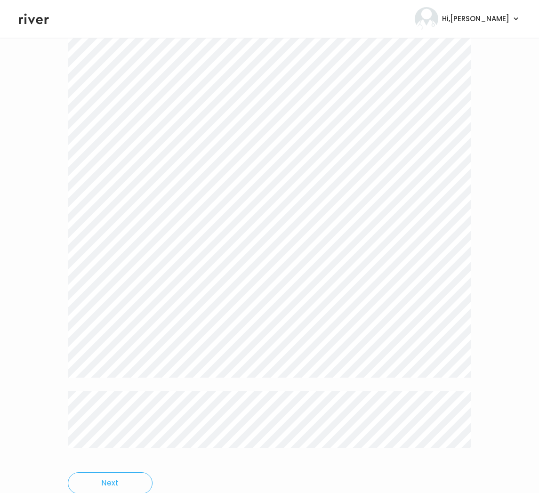
scroll to position [1789, 0]
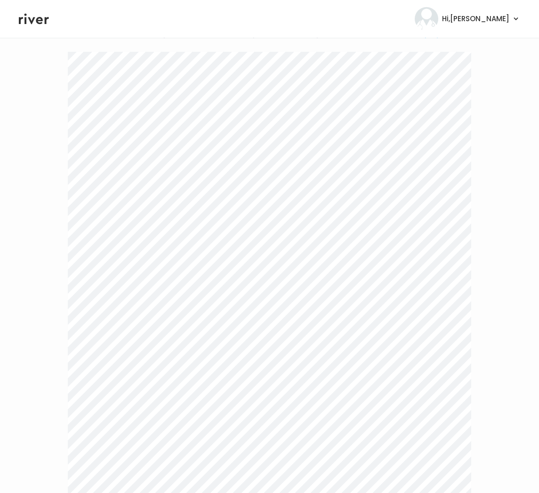
scroll to position [0, 0]
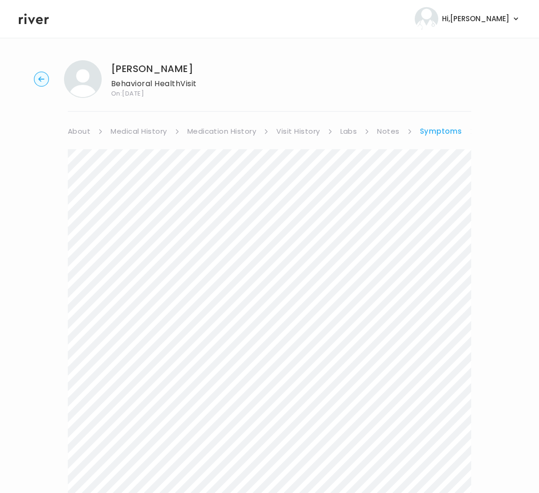
click at [459, 129] on link "Symptoms" at bounding box center [441, 131] width 42 height 13
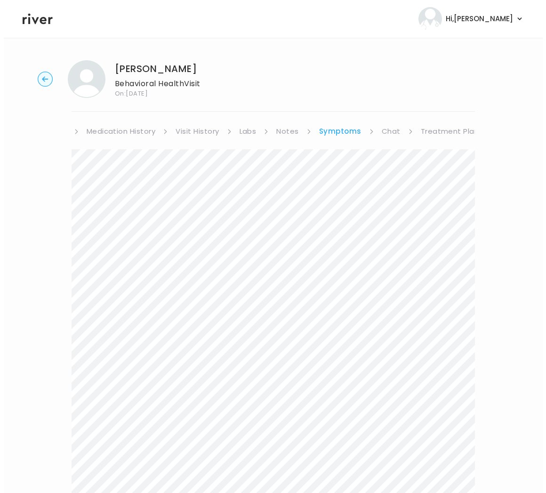
scroll to position [0, 104]
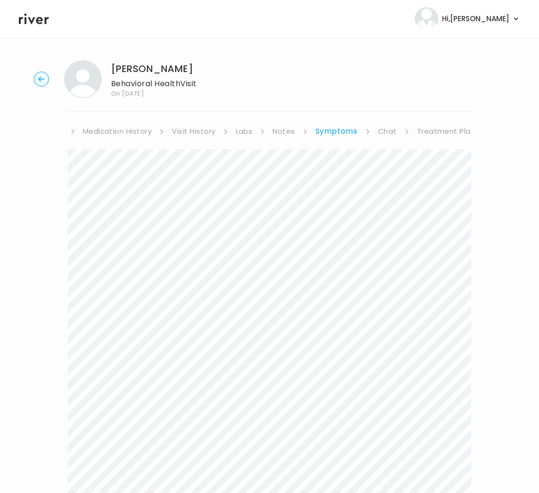
click at [459, 129] on link "Treatment Plan" at bounding box center [446, 131] width 58 height 13
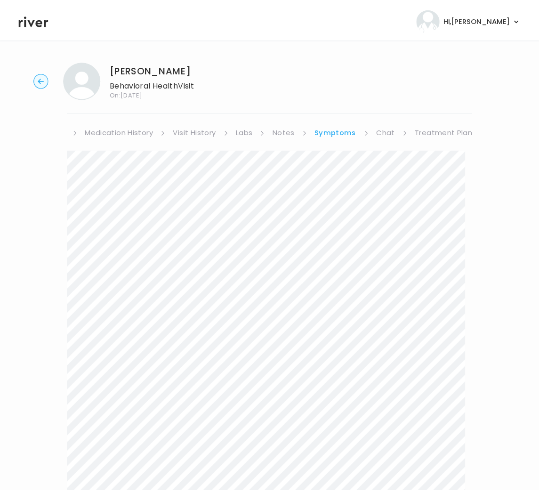
scroll to position [0, 98]
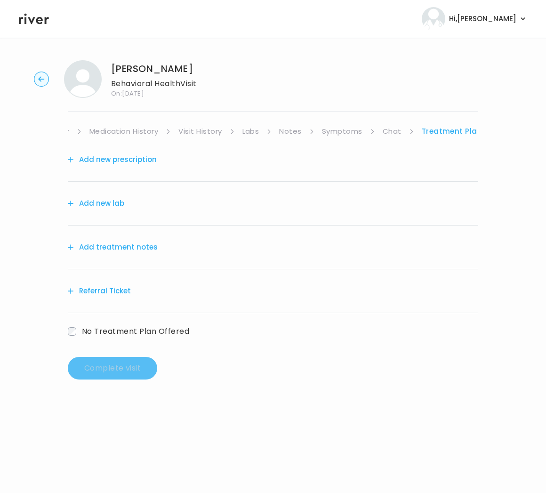
click at [121, 252] on button "Add treatment notes" at bounding box center [113, 246] width 90 height 13
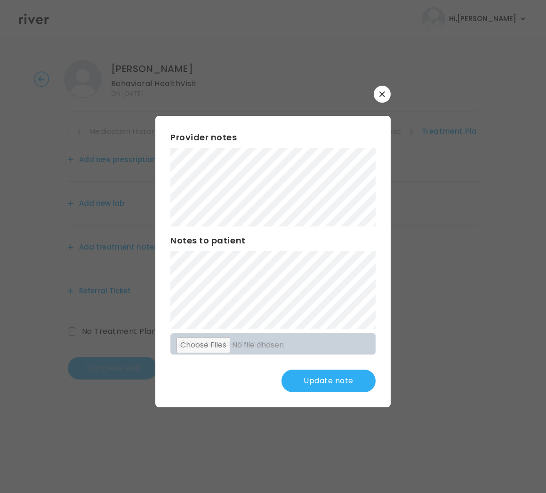
click at [335, 379] on button "Update note" at bounding box center [328, 380] width 94 height 23
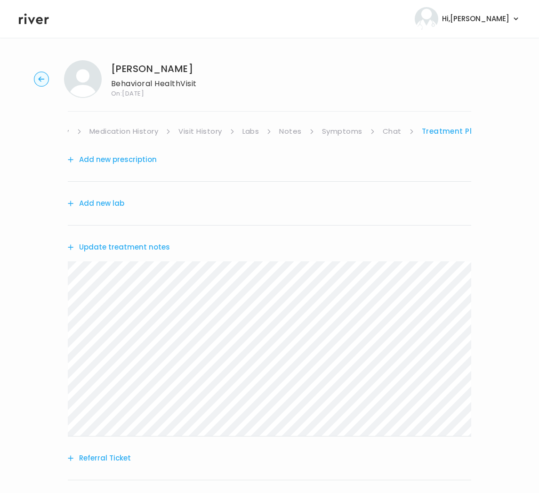
scroll to position [76, 0]
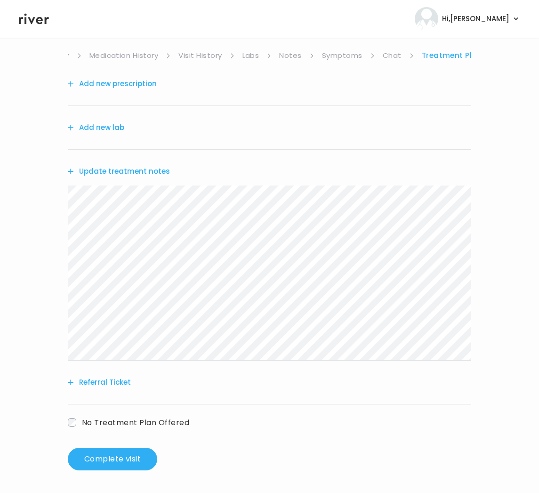
click at [121, 83] on button "Add new prescription" at bounding box center [112, 83] width 89 height 13
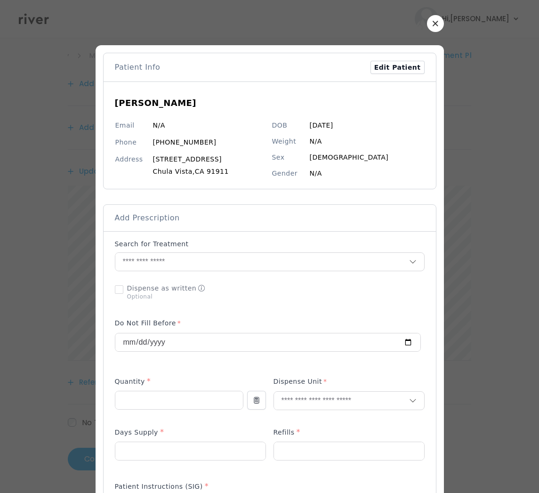
drag, startPoint x: 432, startPoint y: 26, endPoint x: 481, endPoint y: 37, distance: 50.9
click at [432, 26] on button "button" at bounding box center [435, 23] width 17 height 17
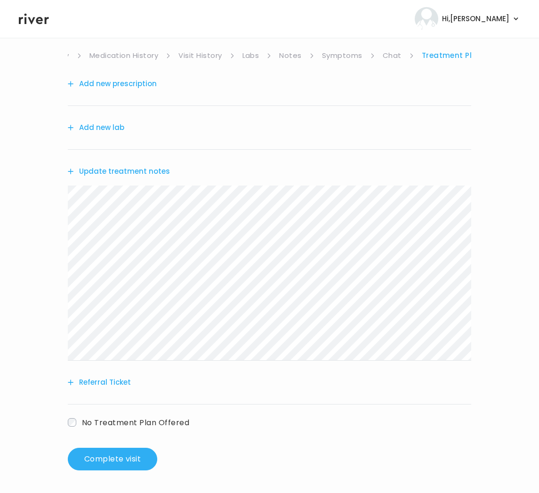
click at [112, 378] on button "Referral Ticket" at bounding box center [99, 382] width 63 height 13
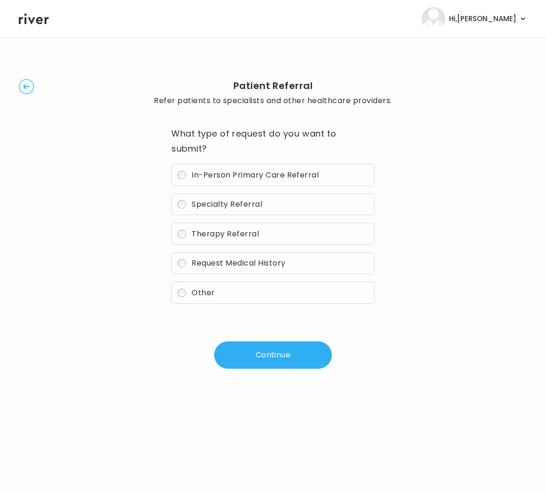
drag, startPoint x: 236, startPoint y: 224, endPoint x: 242, endPoint y: 229, distance: 7.4
click at [236, 225] on label "Therapy Referral" at bounding box center [272, 234] width 203 height 22
click at [248, 341] on button "Continue" at bounding box center [273, 354] width 118 height 27
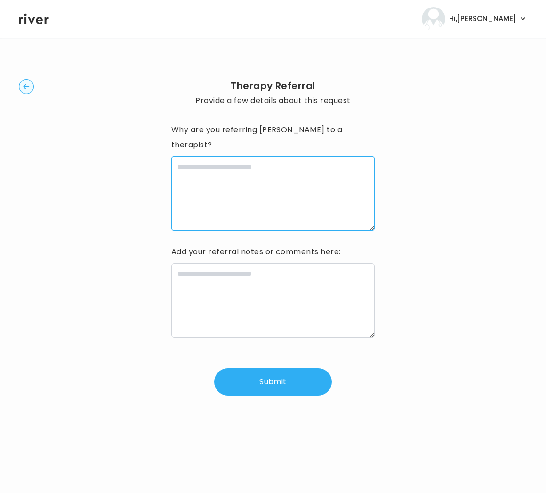
click at [322, 176] on textarea at bounding box center [272, 193] width 203 height 74
paste textarea "**********"
type textarea "**********"
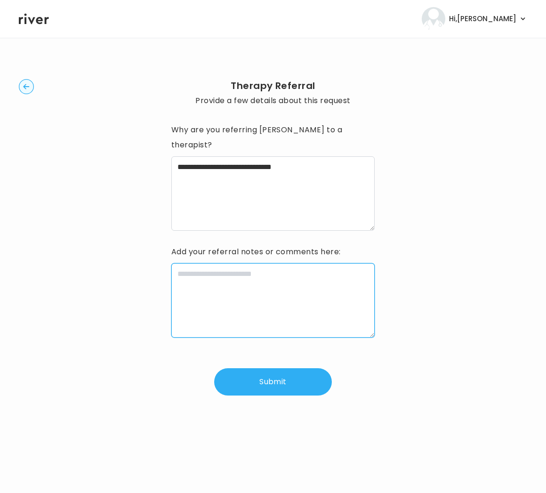
click at [262, 286] on textarea at bounding box center [272, 300] width 203 height 74
paste textarea "**********"
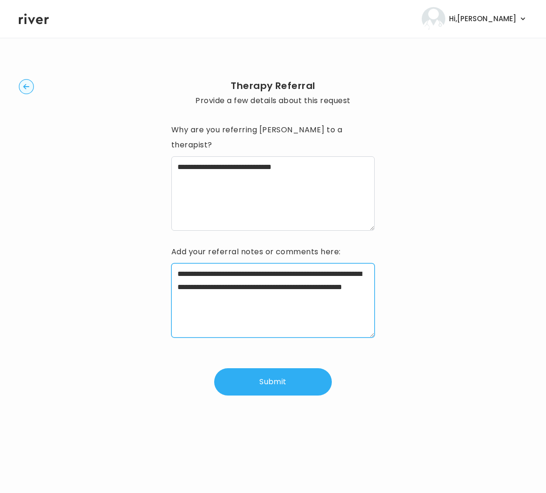
drag, startPoint x: 193, startPoint y: 259, endPoint x: 160, endPoint y: 256, distance: 33.1
click at [160, 256] on div "**********" at bounding box center [273, 237] width 508 height 369
type textarea "**********"
click at [278, 368] on button "Submit" at bounding box center [273, 381] width 118 height 27
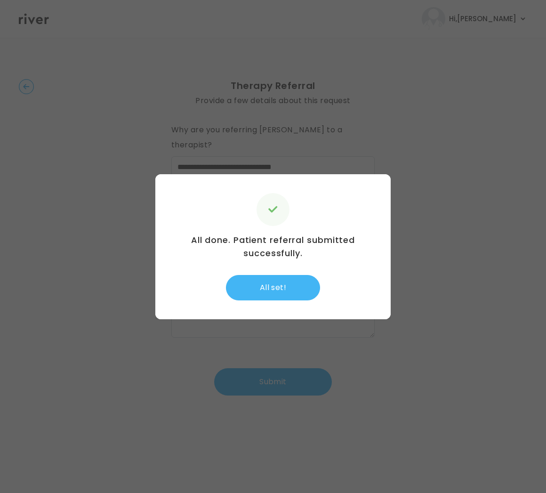
click at [279, 296] on button "All set!" at bounding box center [273, 287] width 94 height 25
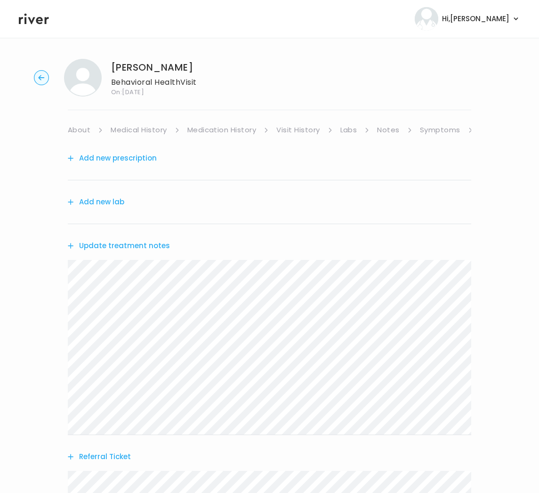
scroll to position [2, 0]
click at [77, 127] on link "About" at bounding box center [79, 129] width 23 height 13
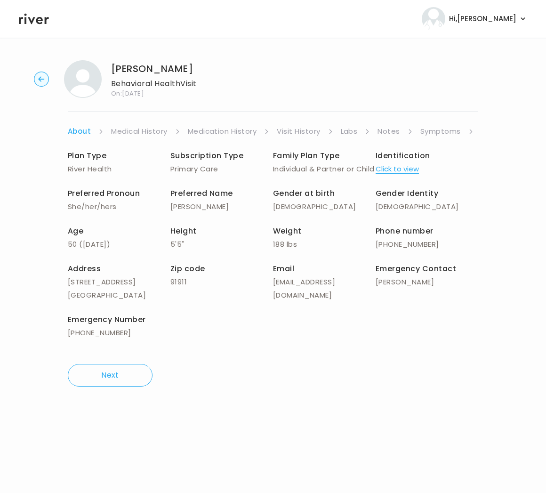
click at [467, 131] on li "Symptoms" at bounding box center [446, 131] width 53 height 13
click at [442, 131] on link "Symptoms" at bounding box center [440, 131] width 40 height 13
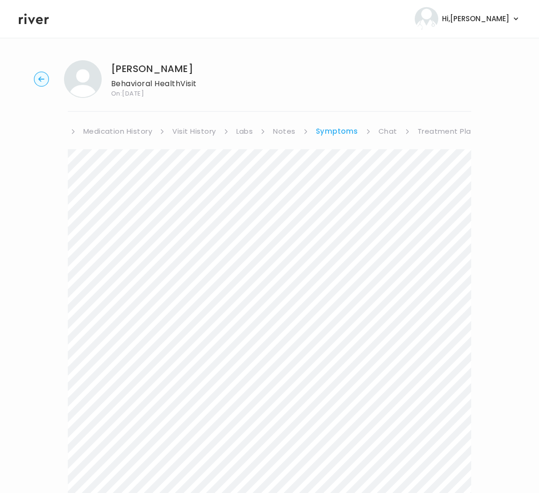
scroll to position [0, 104]
click at [431, 129] on link "Treatment Plan" at bounding box center [446, 131] width 58 height 13
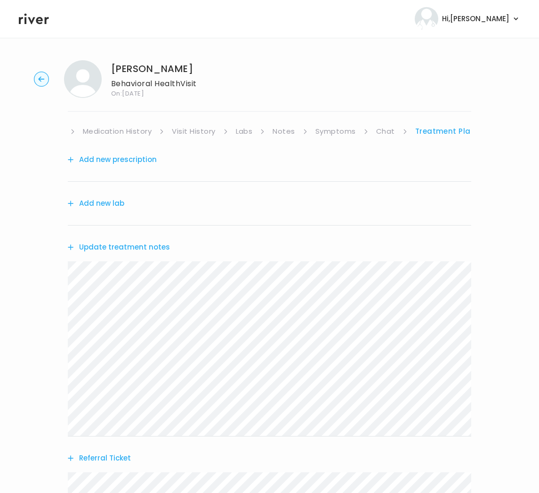
click at [110, 243] on button "Update treatment notes" at bounding box center [119, 246] width 102 height 13
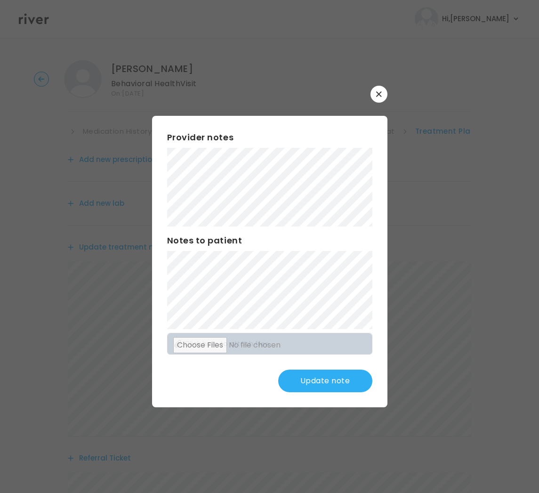
click at [317, 387] on button "Update note" at bounding box center [325, 380] width 94 height 23
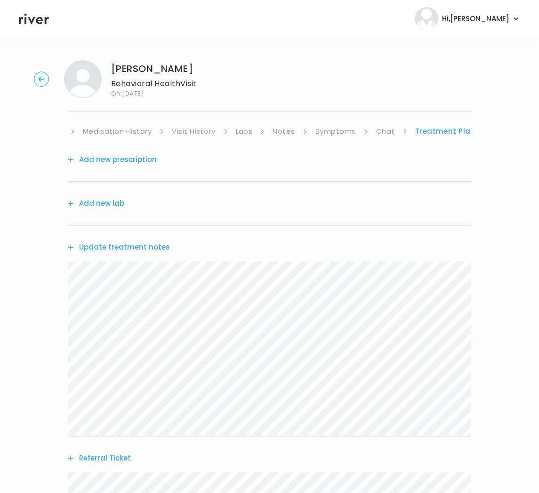
scroll to position [144, 0]
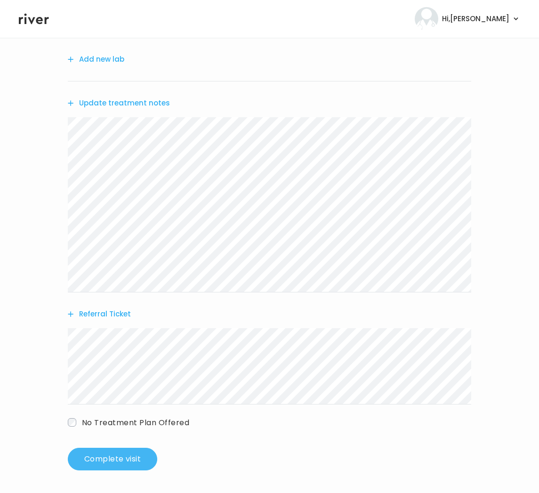
click at [122, 457] on button "Complete visit" at bounding box center [112, 459] width 89 height 23
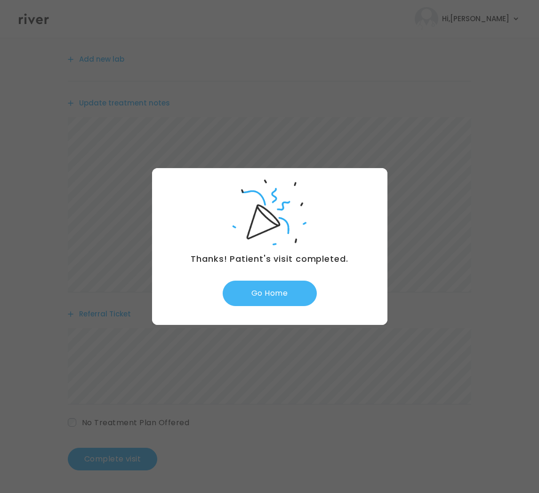
click at [284, 288] on button "Go Home" at bounding box center [270, 292] width 94 height 25
